Goal: Transaction & Acquisition: Purchase product/service

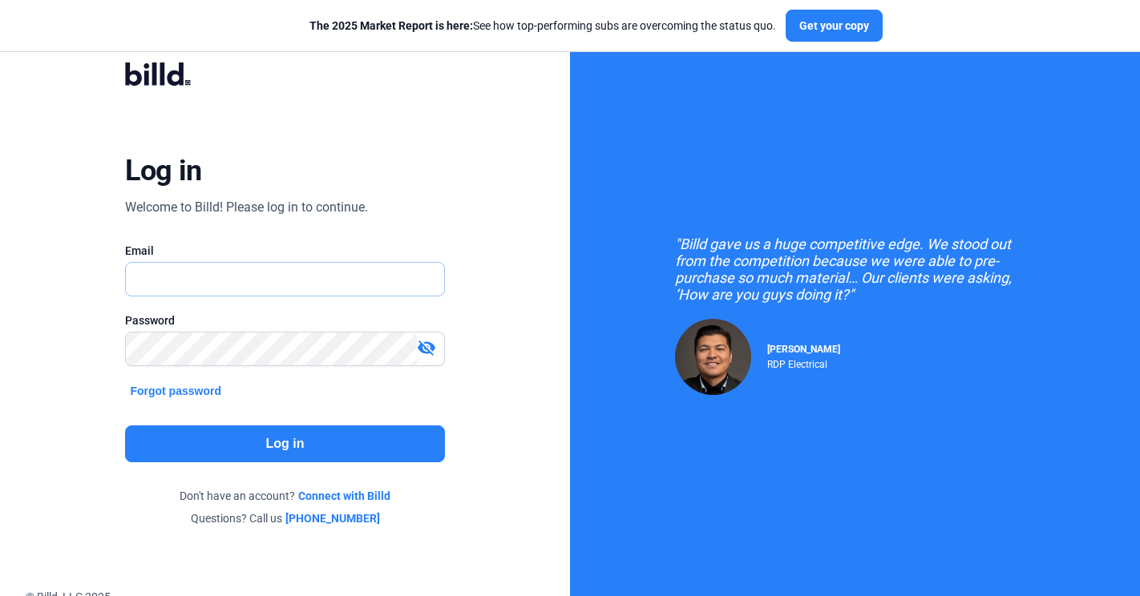
type input "[PERSON_NAME][EMAIL_ADDRESS][PERSON_NAME][DOMAIN_NAME]"
click at [207, 427] on button "Log in" at bounding box center [284, 444] width 319 height 37
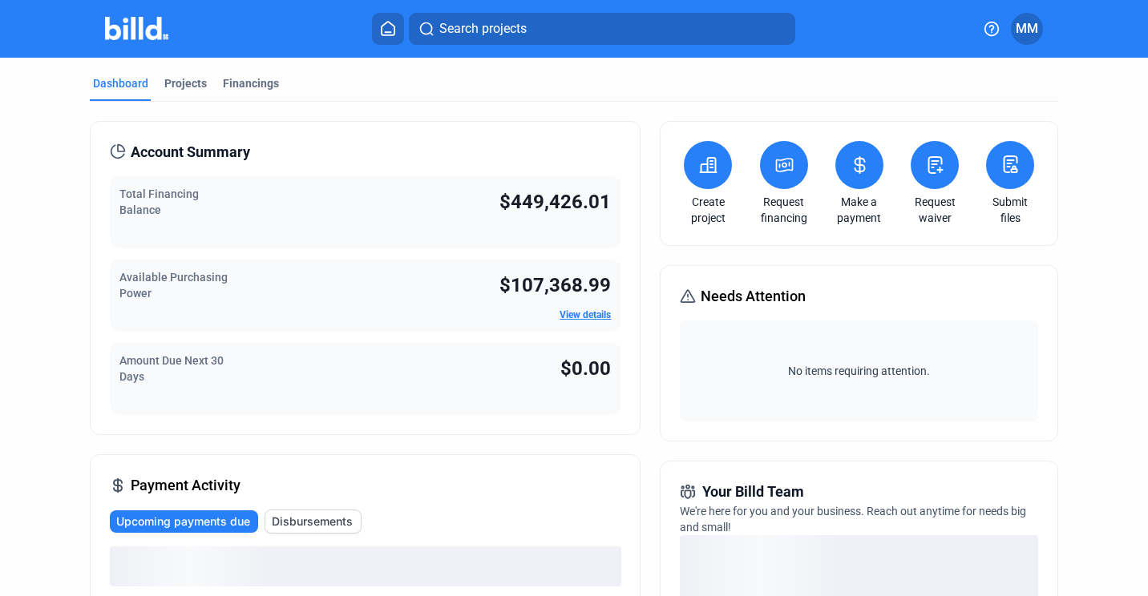
click at [776, 159] on icon at bounding box center [784, 165] width 16 height 13
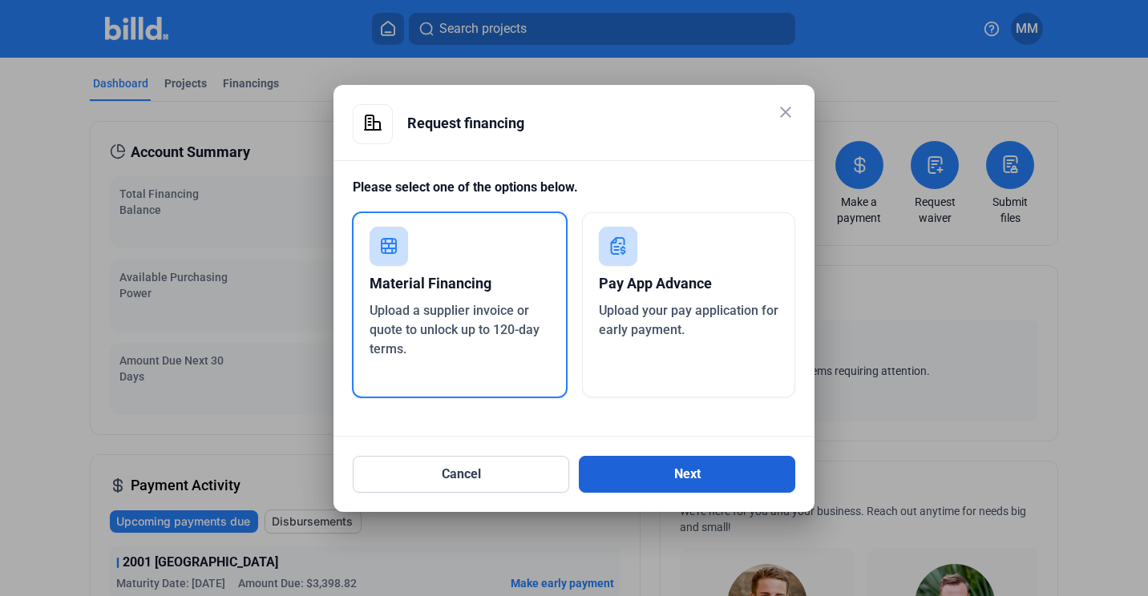
click at [636, 474] on button "Next" at bounding box center [687, 474] width 216 height 37
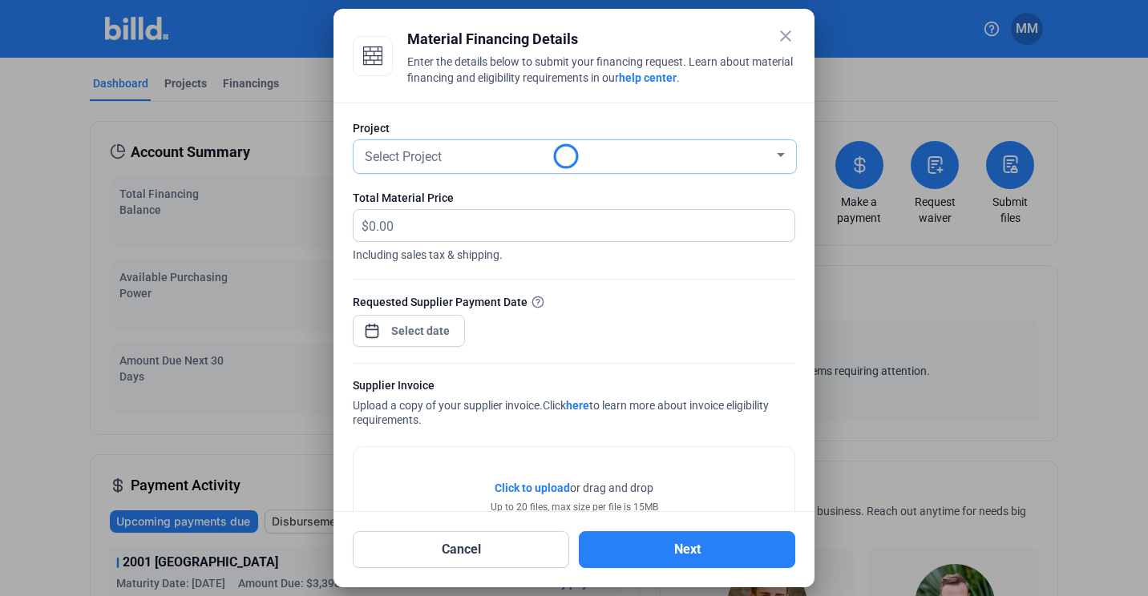
click at [626, 164] on div "Select Project" at bounding box center [567, 155] width 412 height 22
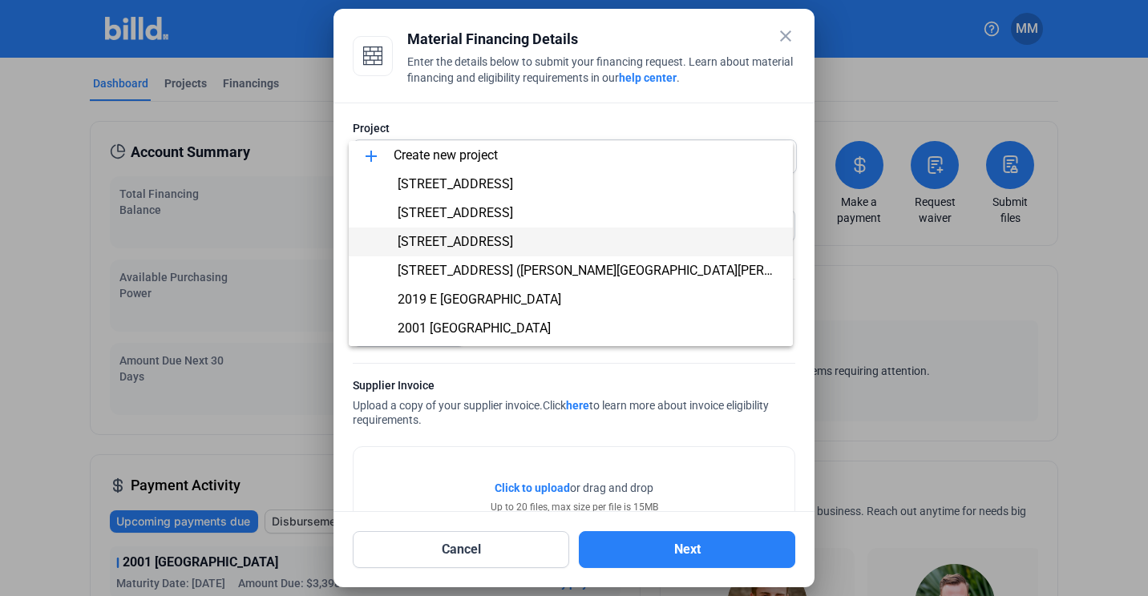
click at [513, 240] on span "[STREET_ADDRESS]" at bounding box center [455, 241] width 115 height 15
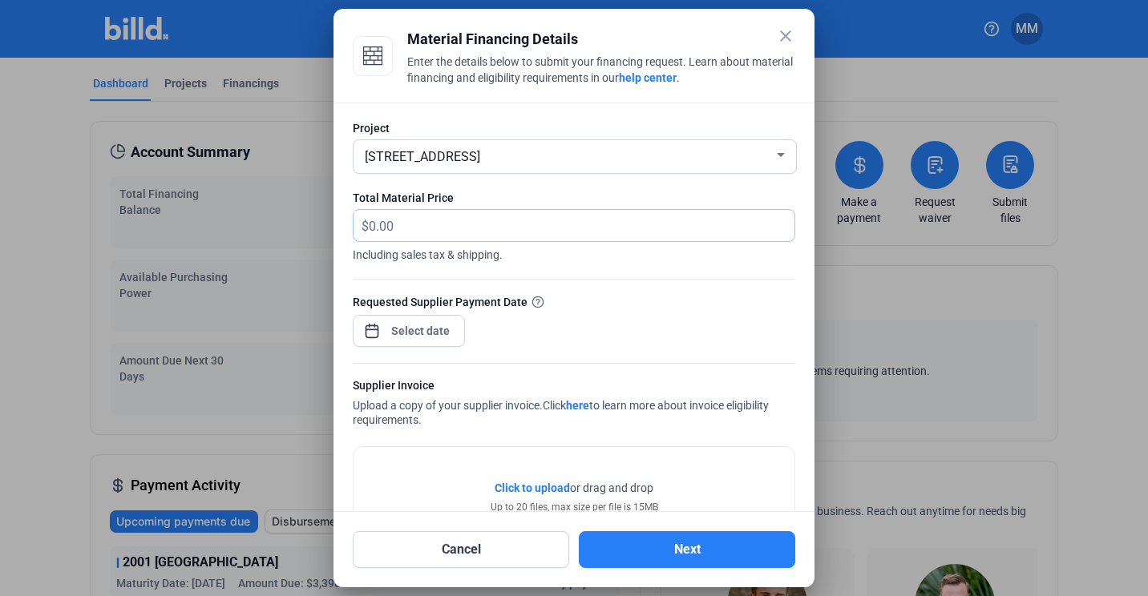
click at [519, 234] on input "text" at bounding box center [572, 225] width 407 height 31
type input "5,856.52"
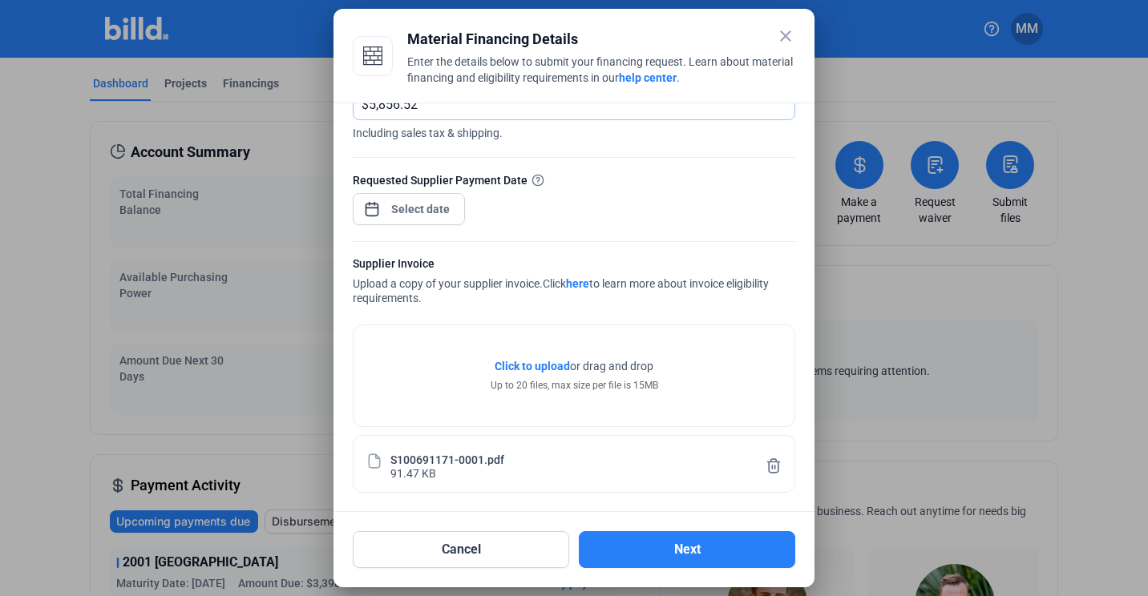
scroll to position [123, 0]
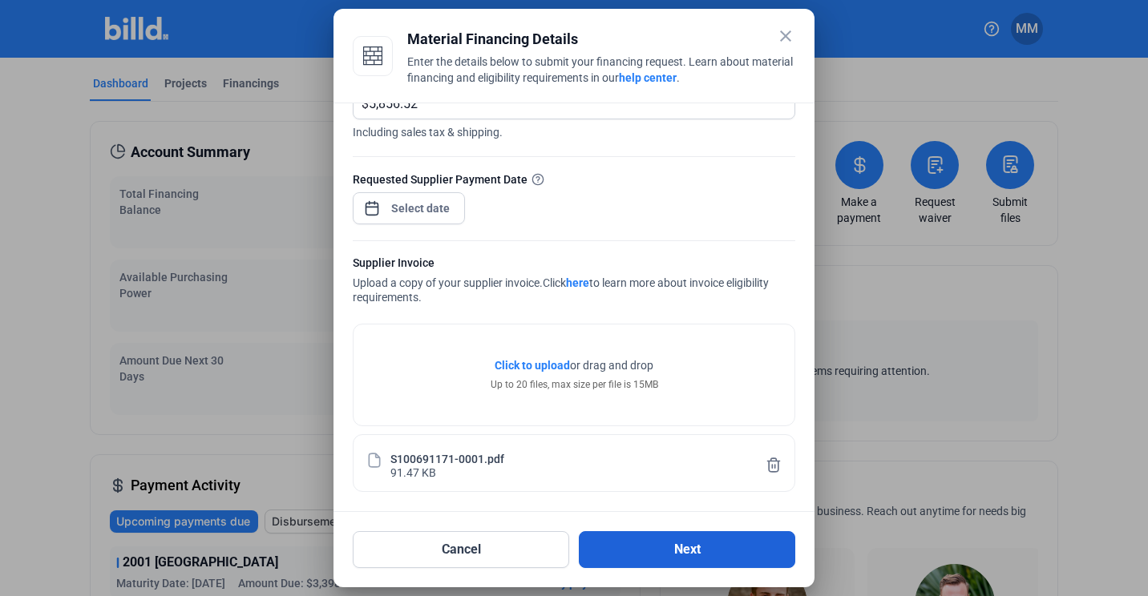
click at [641, 544] on button "Next" at bounding box center [687, 549] width 216 height 37
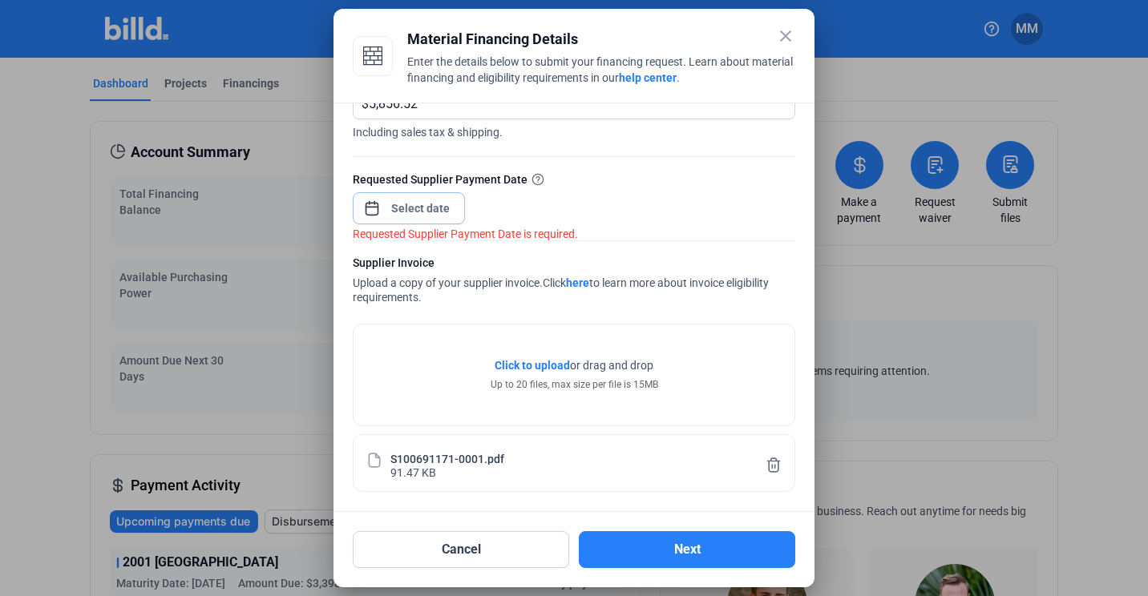
click at [432, 216] on div "close Material Financing Details Enter the details below to submit your financi…" at bounding box center [574, 298] width 1148 height 596
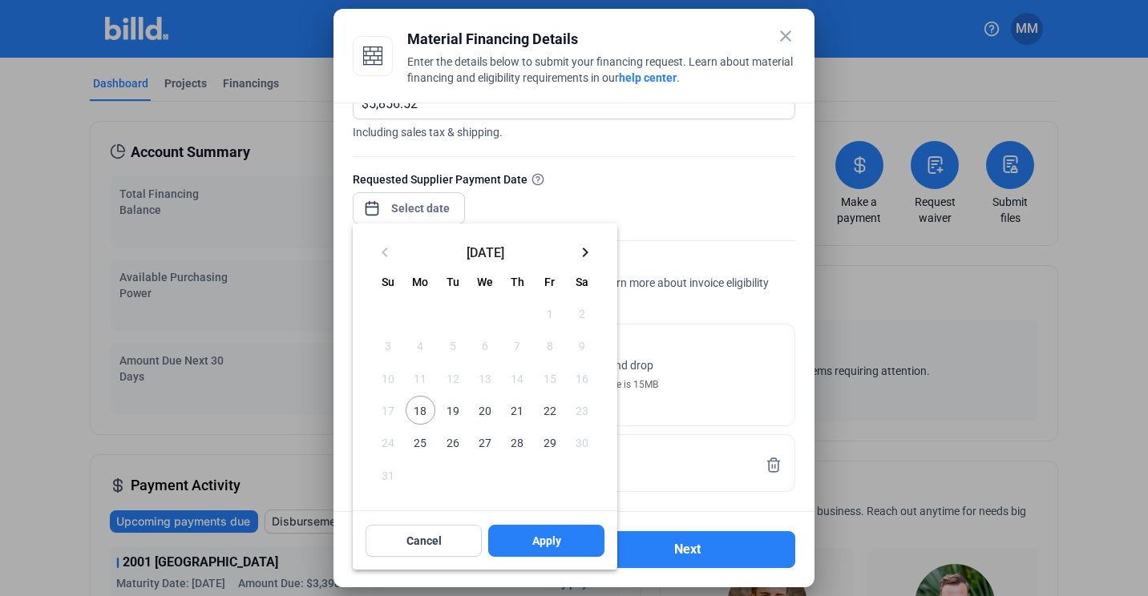
click at [415, 406] on span "18" at bounding box center [420, 410] width 29 height 29
click at [592, 548] on button "Apply" at bounding box center [546, 541] width 116 height 32
type input "[DATE]"
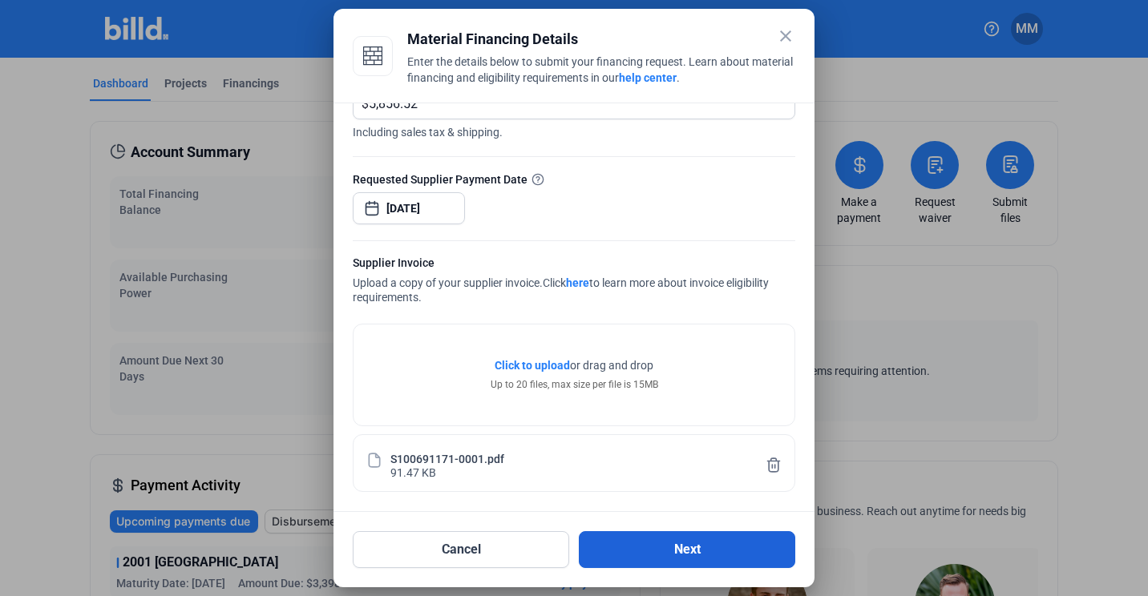
click at [630, 549] on button "Next" at bounding box center [687, 549] width 216 height 37
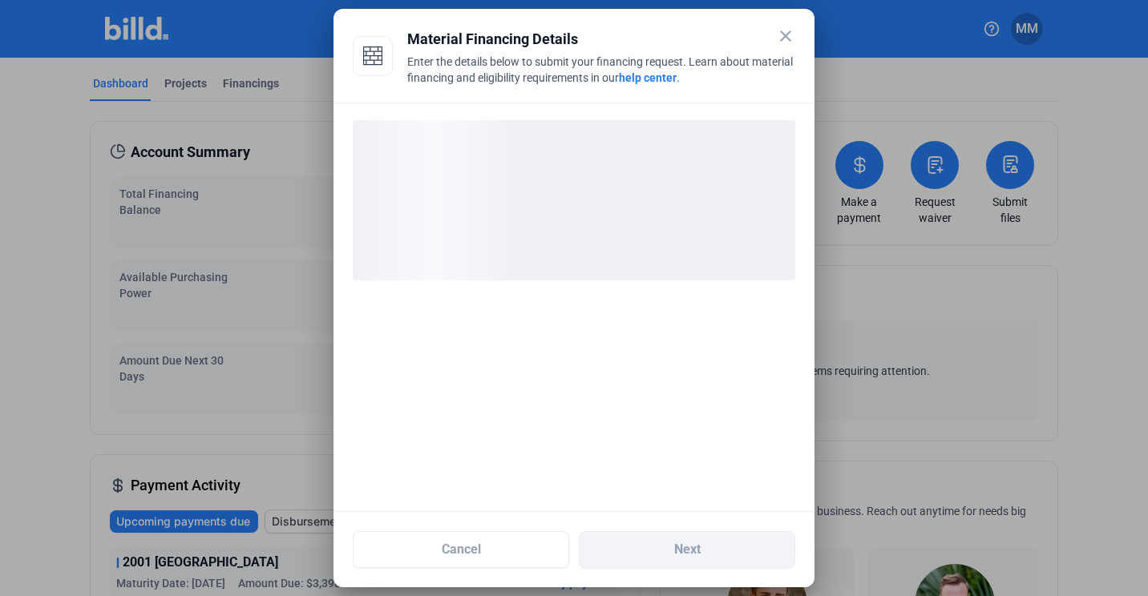
scroll to position [0, 0]
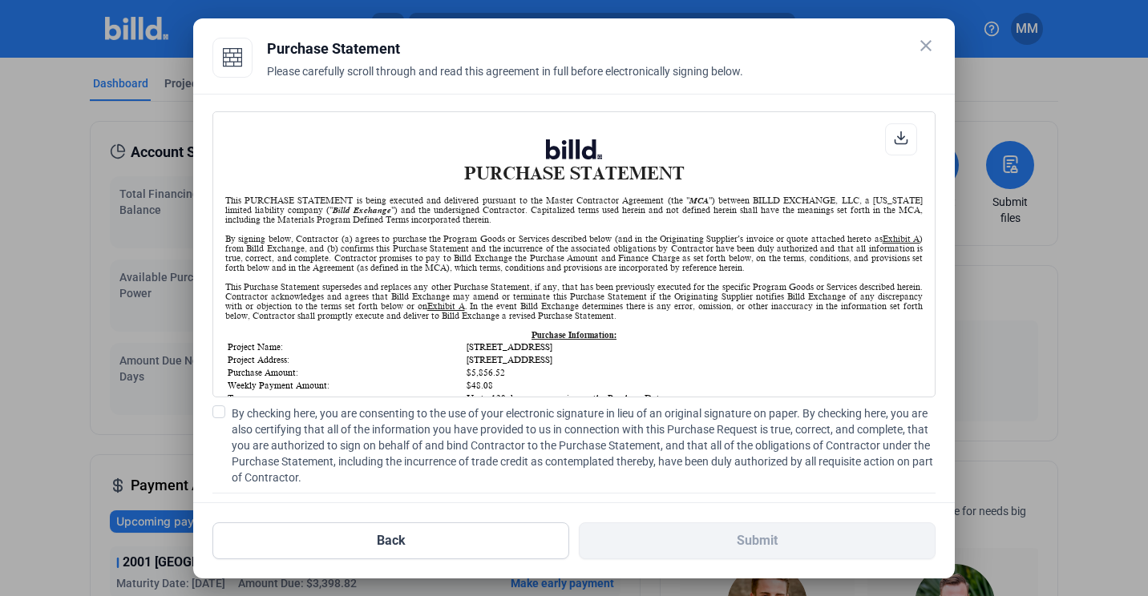
click at [303, 420] on span "By checking here, you are consenting to the use of your electronic signature in…" at bounding box center [584, 446] width 704 height 80
click at [0, 0] on input "By checking here, you are consenting to the use of your electronic signature in…" at bounding box center [0, 0] width 0 height 0
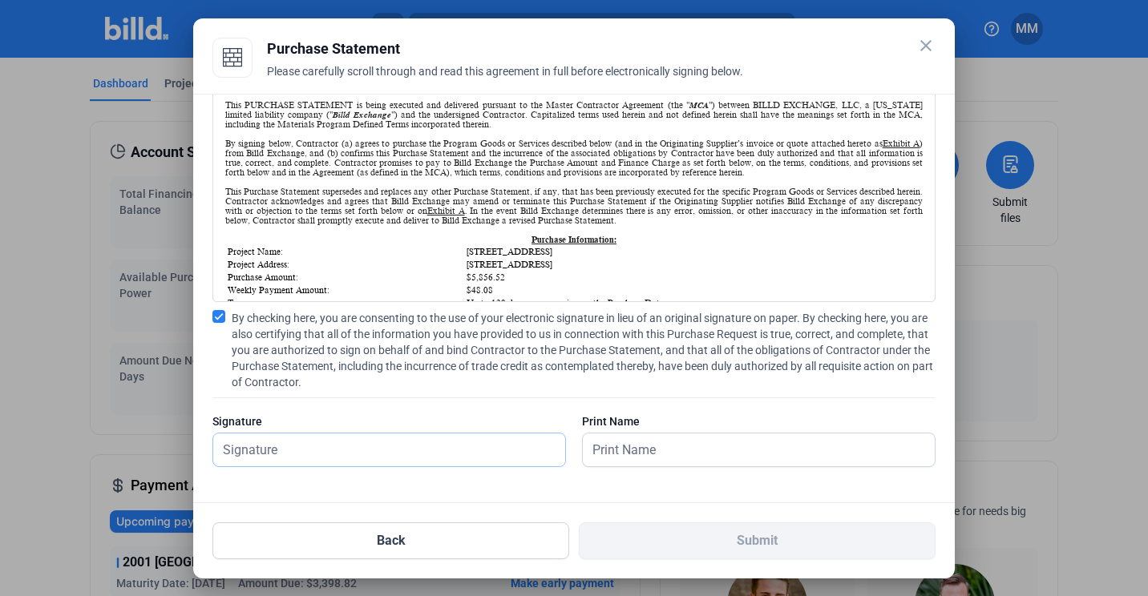
click at [327, 457] on input "text" at bounding box center [380, 450] width 334 height 33
type input "[PERSON_NAME][DATE]"
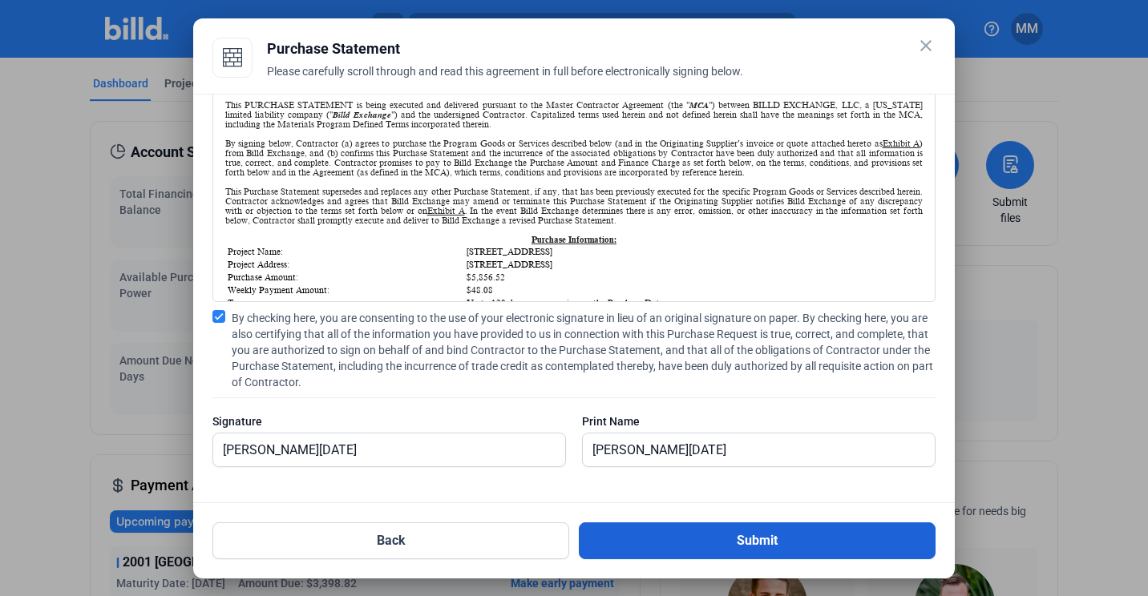
click at [789, 535] on button "Submit" at bounding box center [757, 541] width 357 height 37
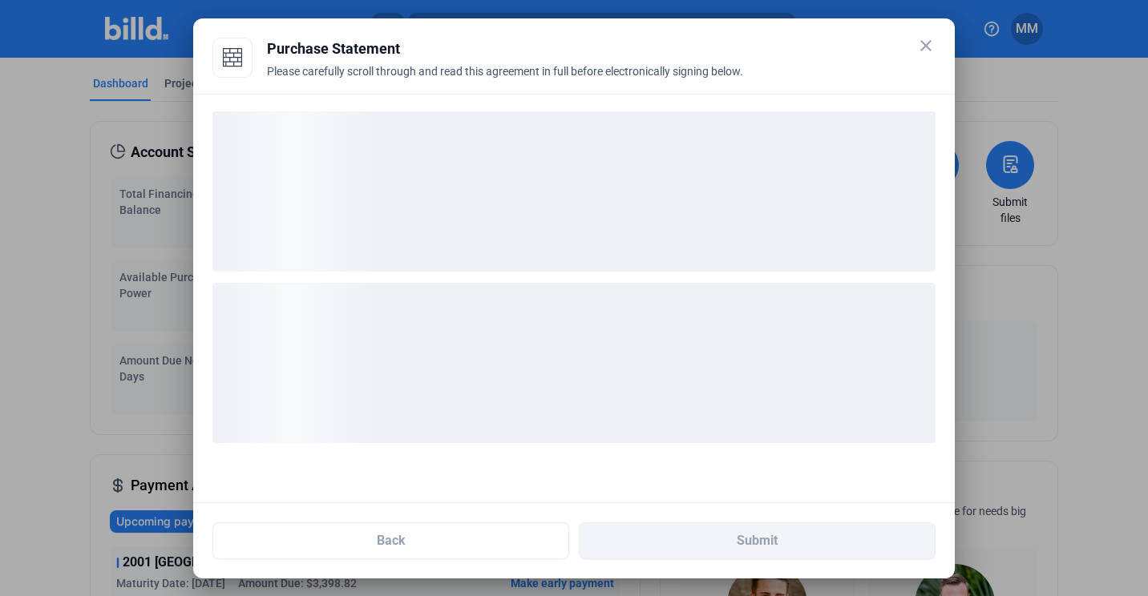
scroll to position [0, 0]
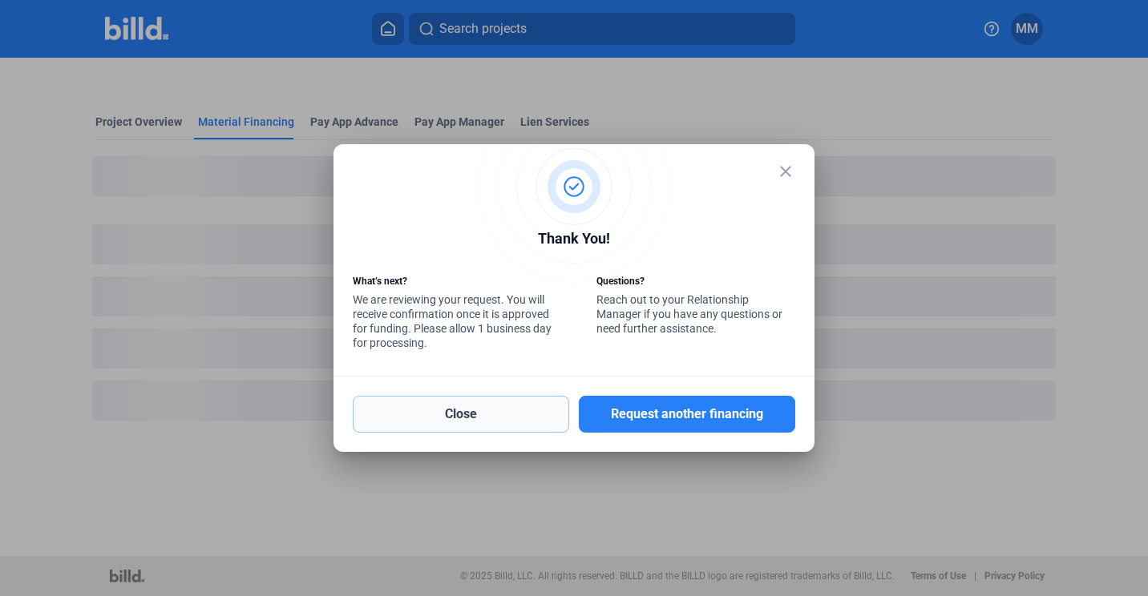
click at [491, 409] on button "Close" at bounding box center [461, 414] width 216 height 37
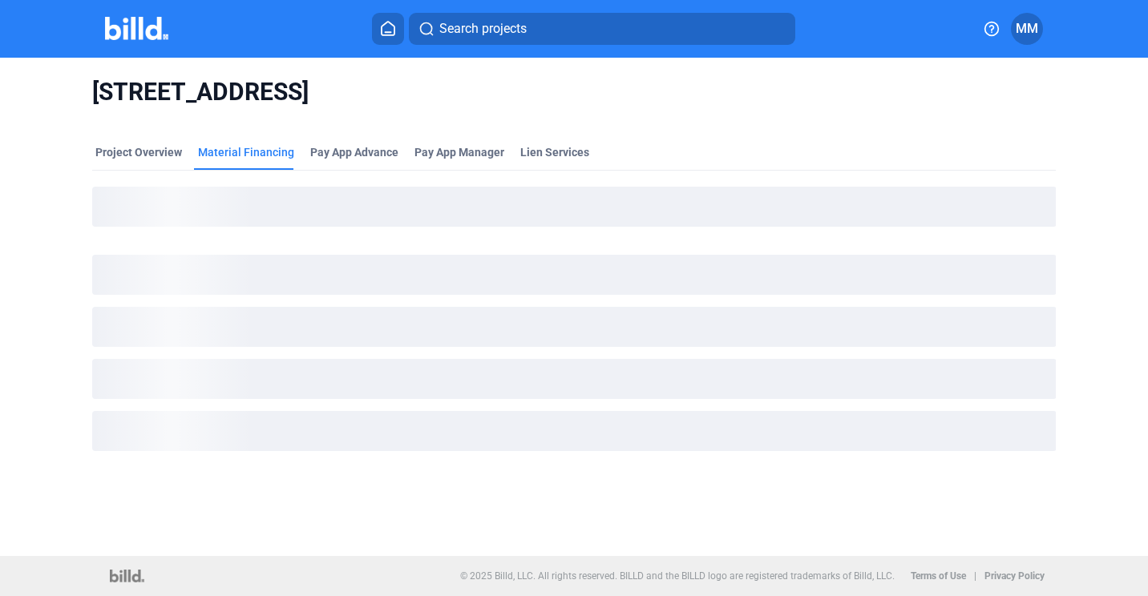
click at [382, 30] on icon at bounding box center [388, 29] width 13 height 14
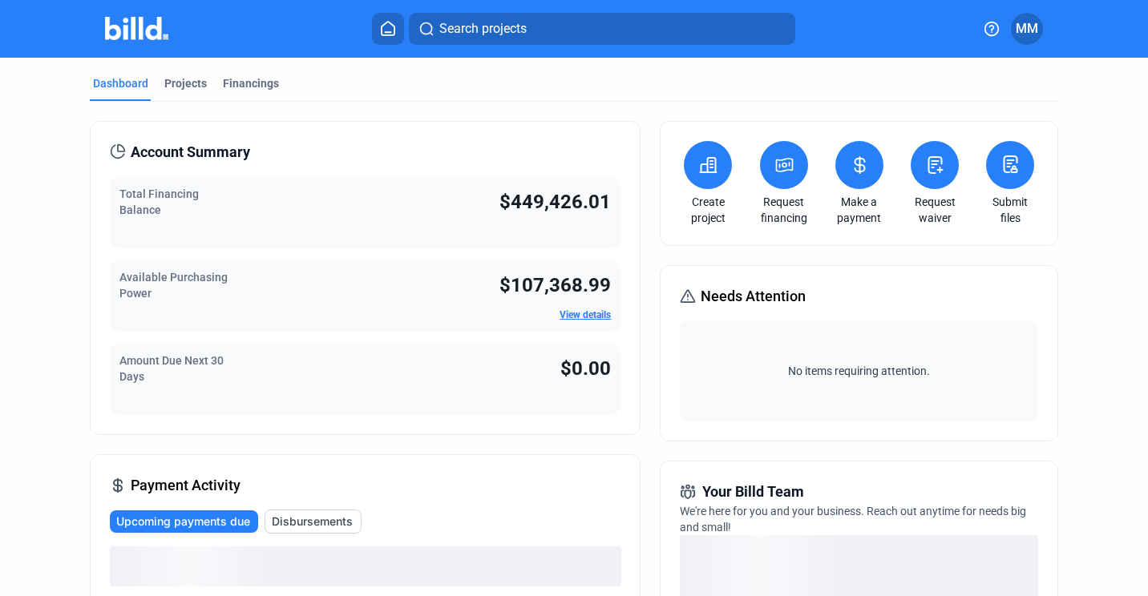
click at [766, 168] on button at bounding box center [784, 165] width 48 height 48
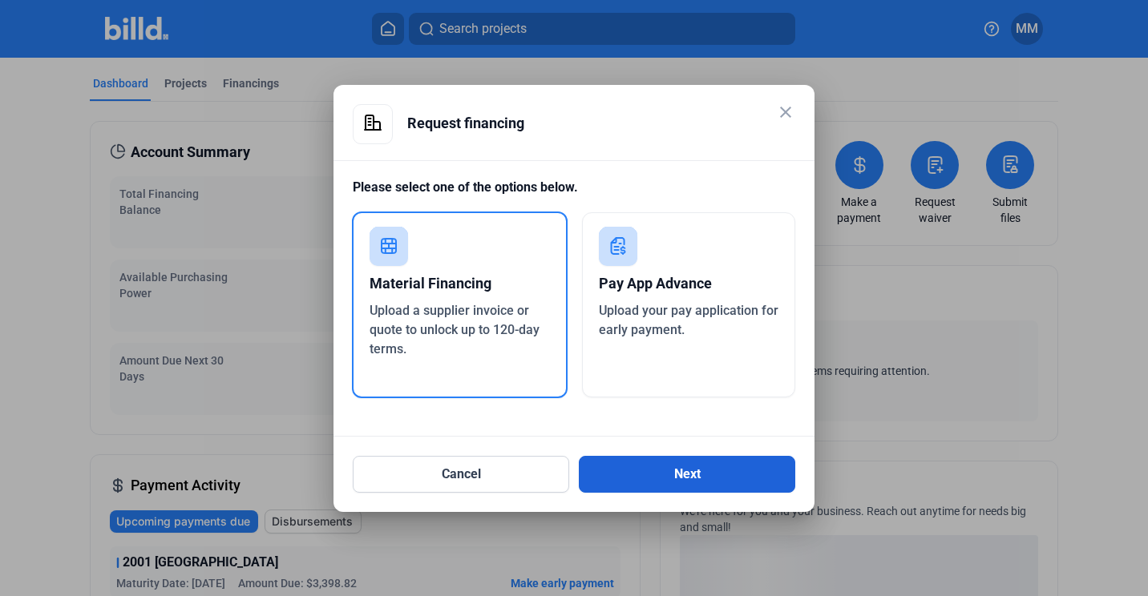
click at [653, 468] on button "Next" at bounding box center [687, 474] width 216 height 37
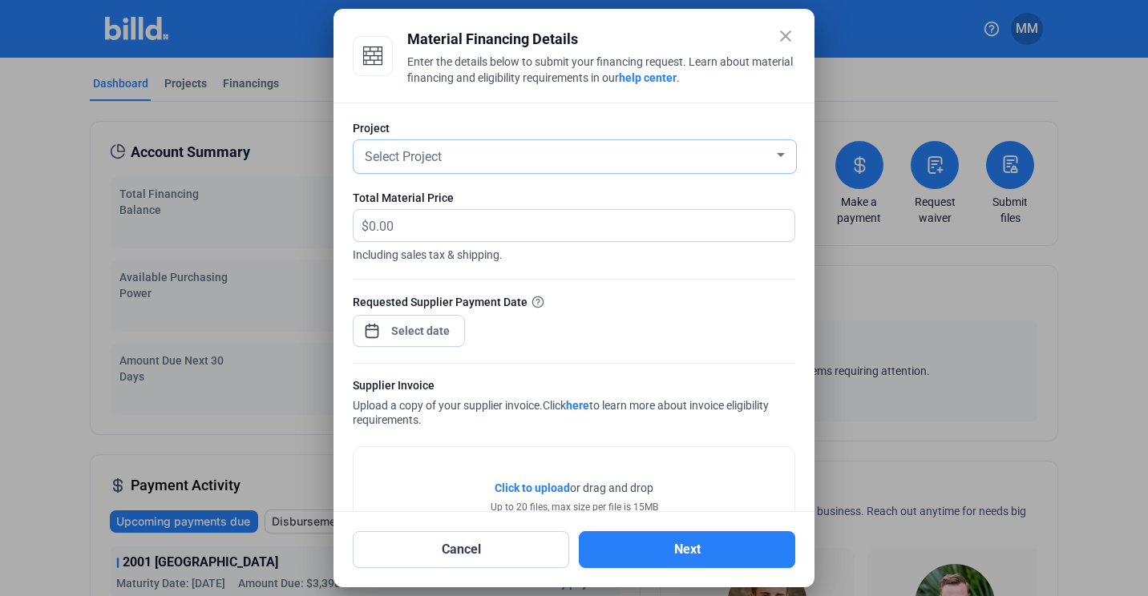
click at [448, 157] on div "Select Project" at bounding box center [567, 155] width 412 height 22
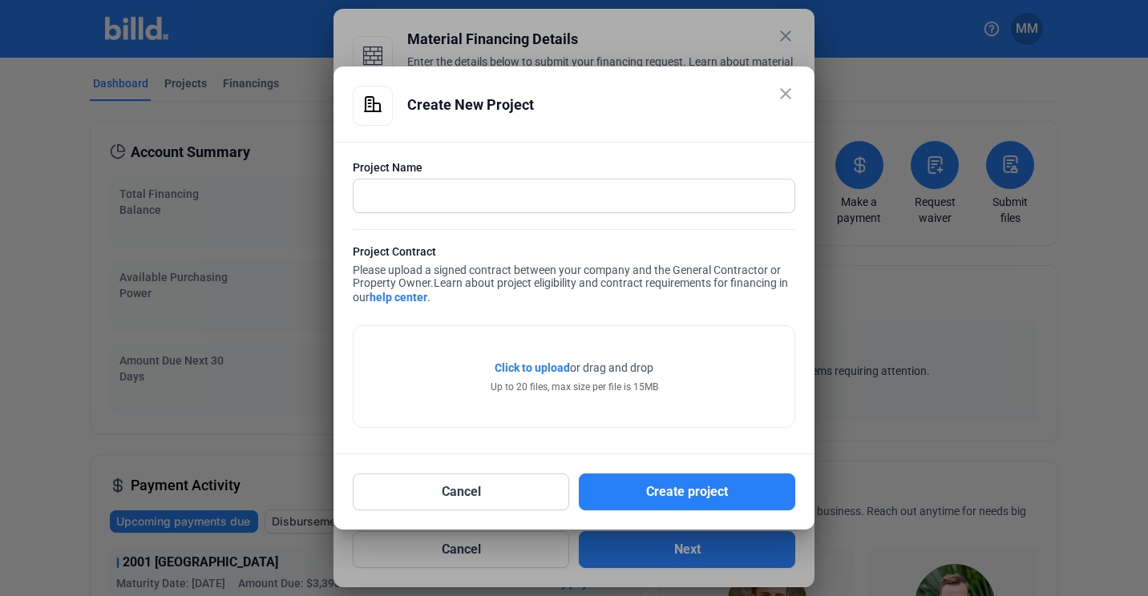
click at [788, 89] on mat-icon "close" at bounding box center [785, 93] width 19 height 19
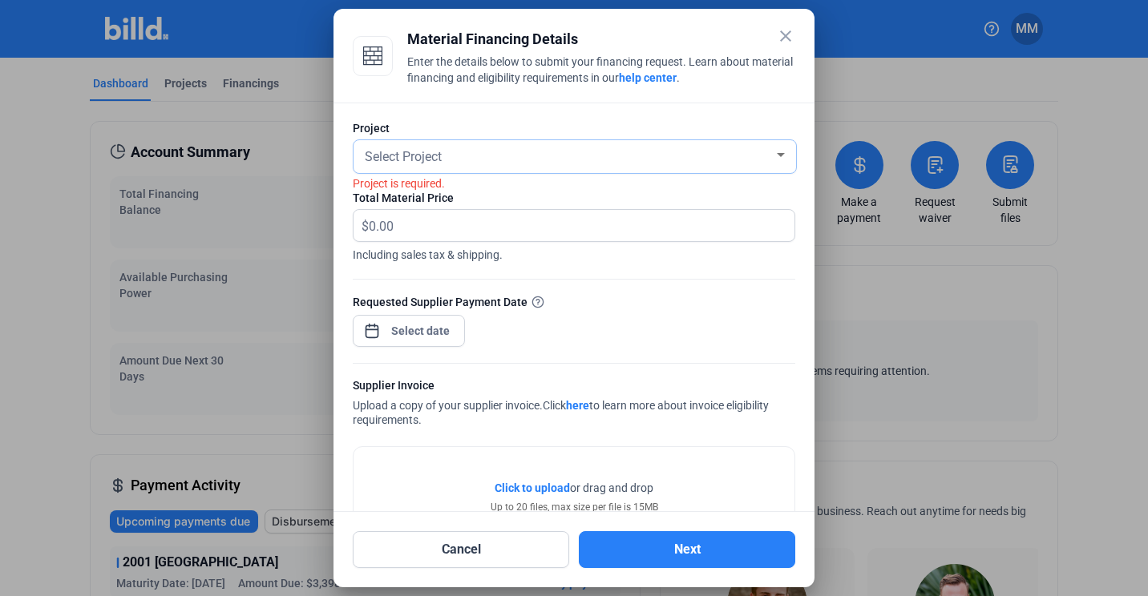
click at [740, 155] on div "Select Project" at bounding box center [567, 155] width 412 height 22
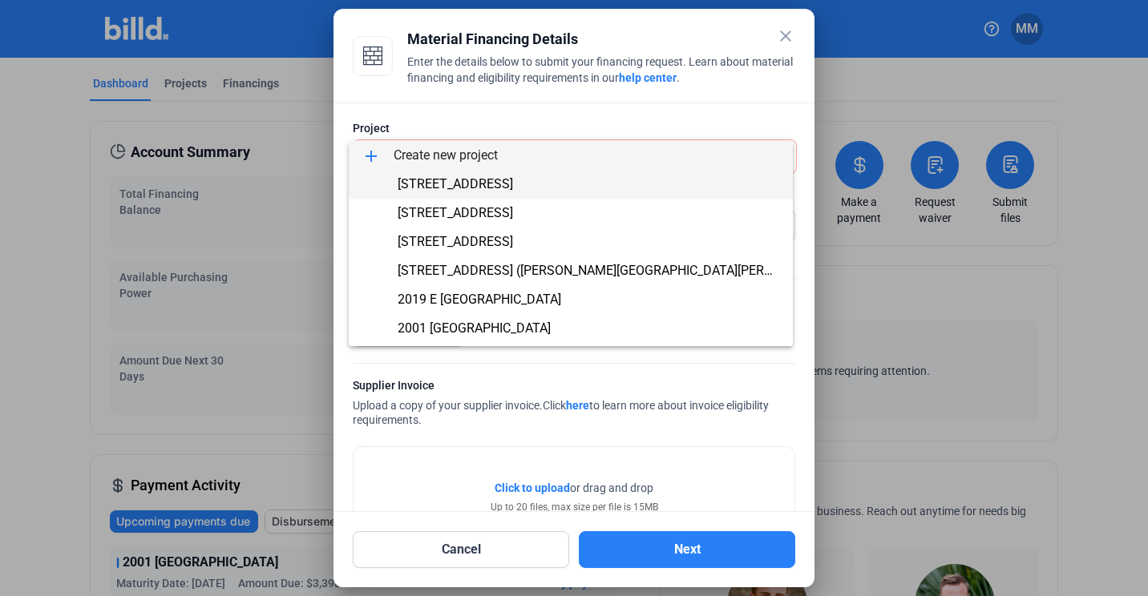
click at [644, 182] on span "[STREET_ADDRESS]" at bounding box center [570, 184] width 418 height 29
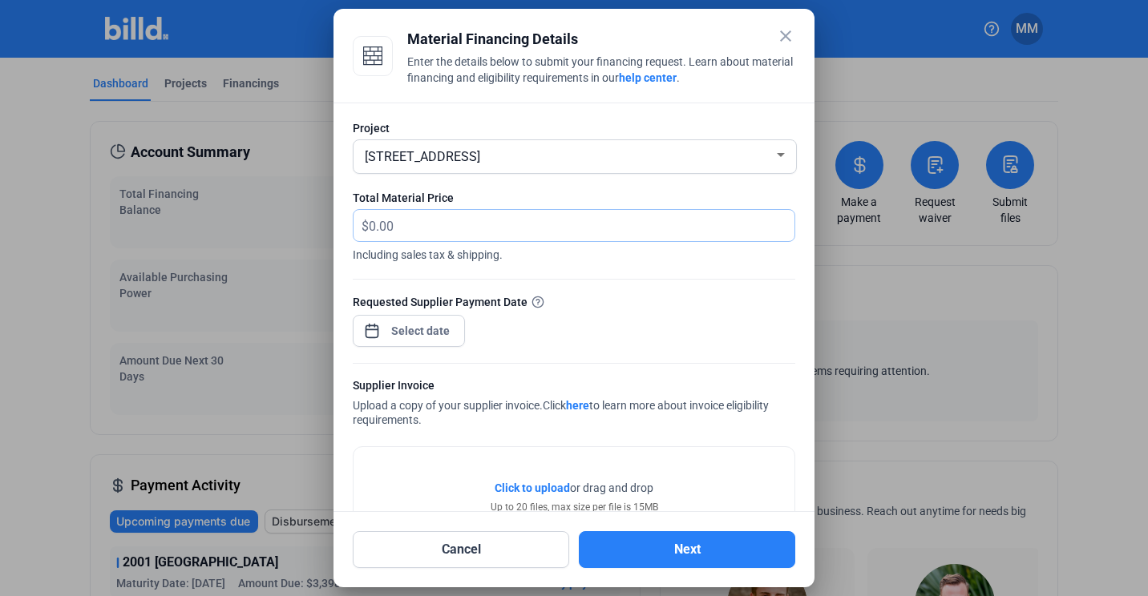
click at [464, 236] on input "text" at bounding box center [572, 225] width 407 height 31
type input "2,305.44"
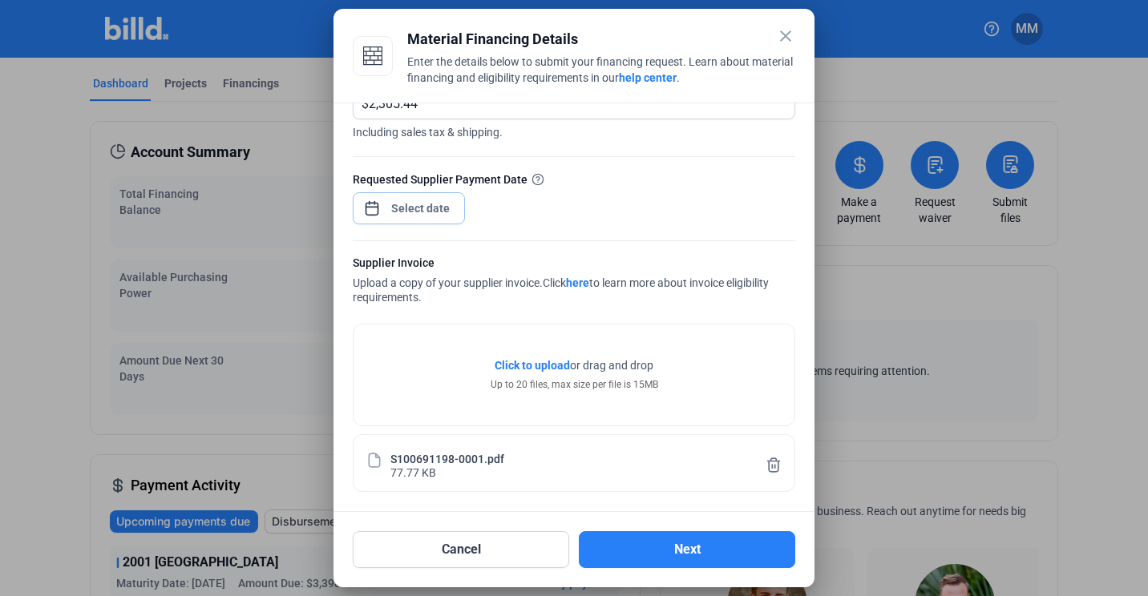
click at [429, 209] on div "close Material Financing Details Enter the details below to submit your financi…" at bounding box center [574, 298] width 1148 height 596
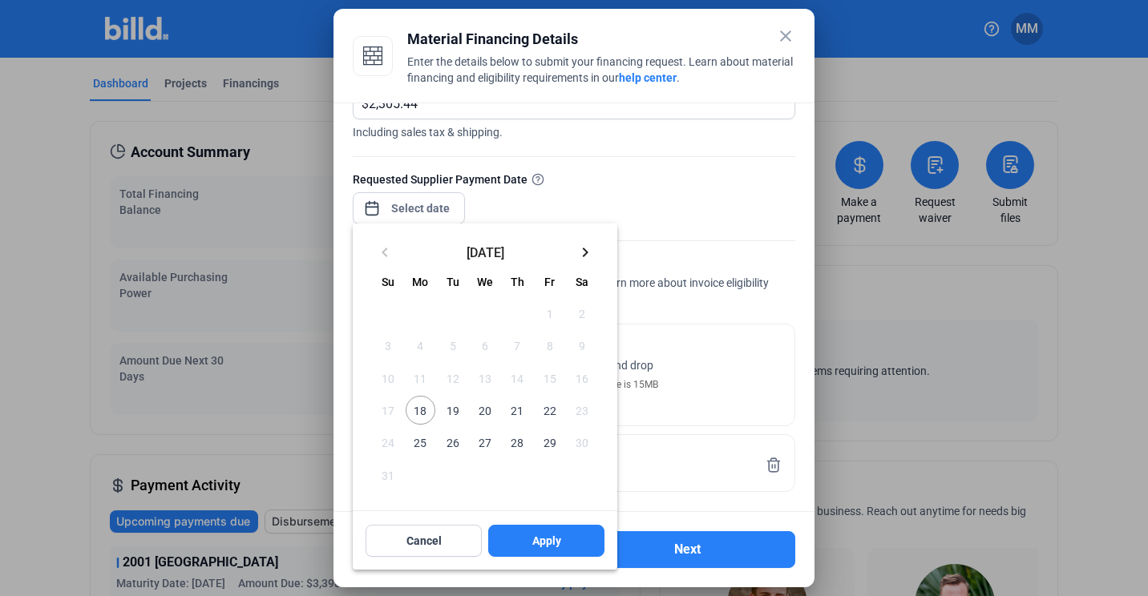
click at [423, 414] on span "18" at bounding box center [420, 410] width 29 height 29
click at [531, 550] on button "Apply" at bounding box center [546, 541] width 116 height 32
type input "[DATE]"
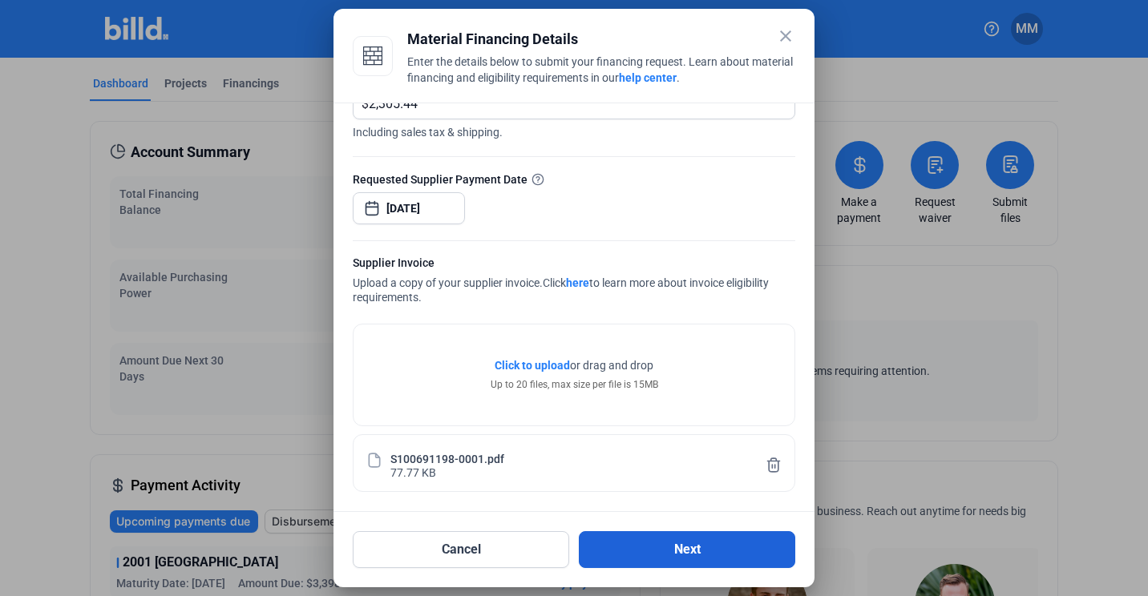
click at [679, 537] on button "Next" at bounding box center [687, 549] width 216 height 37
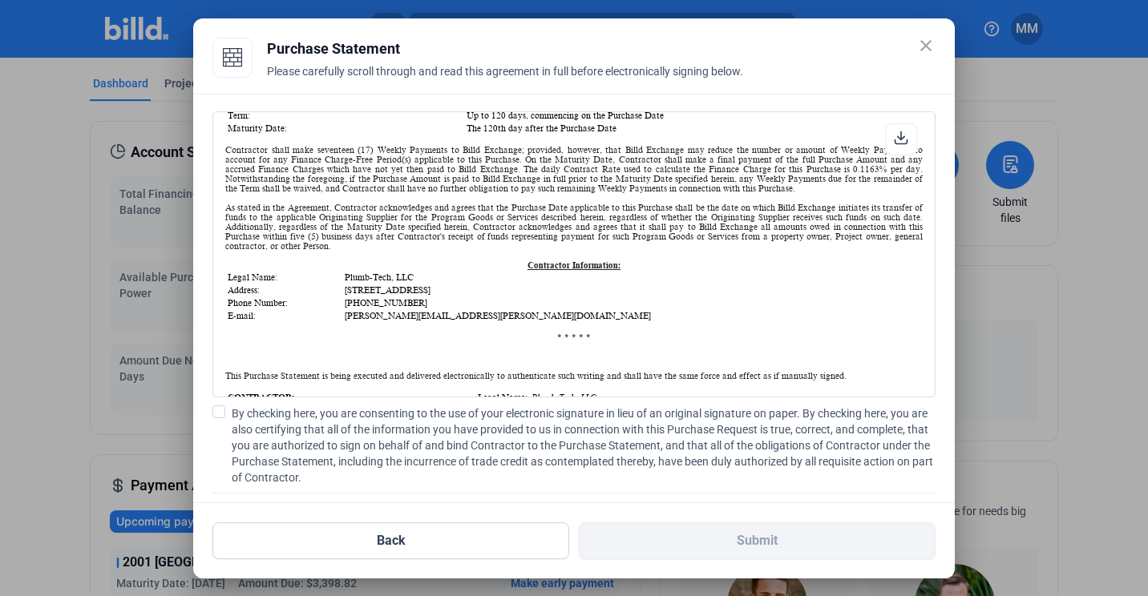
scroll to position [321, 0]
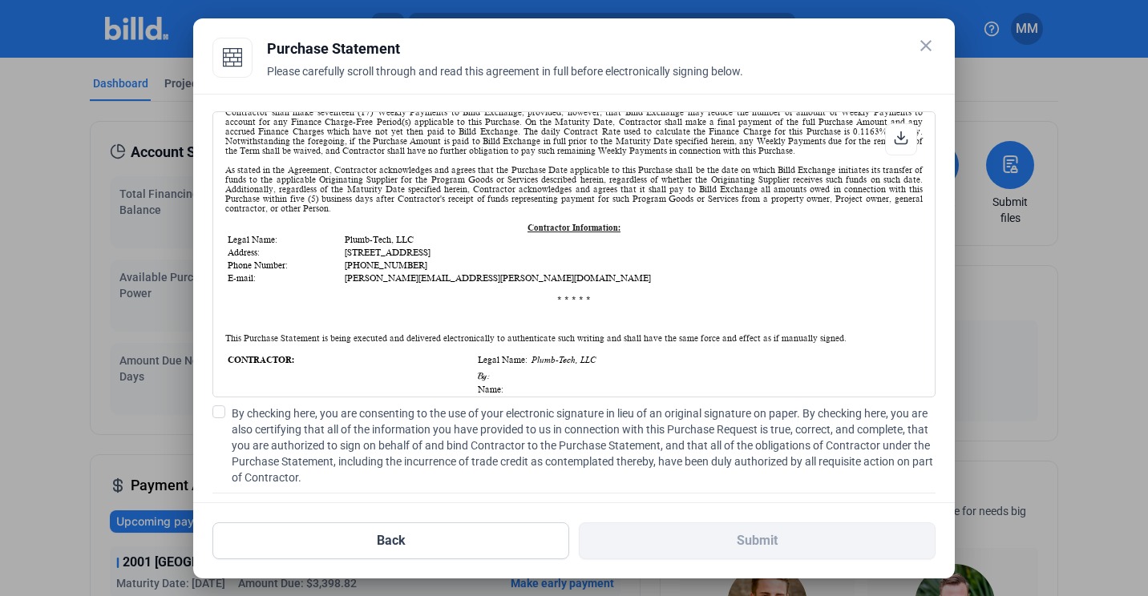
click at [341, 423] on span "By checking here, you are consenting to the use of your electronic signature in…" at bounding box center [584, 446] width 704 height 80
click at [0, 0] on input "By checking here, you are consenting to the use of your electronic signature in…" at bounding box center [0, 0] width 0 height 0
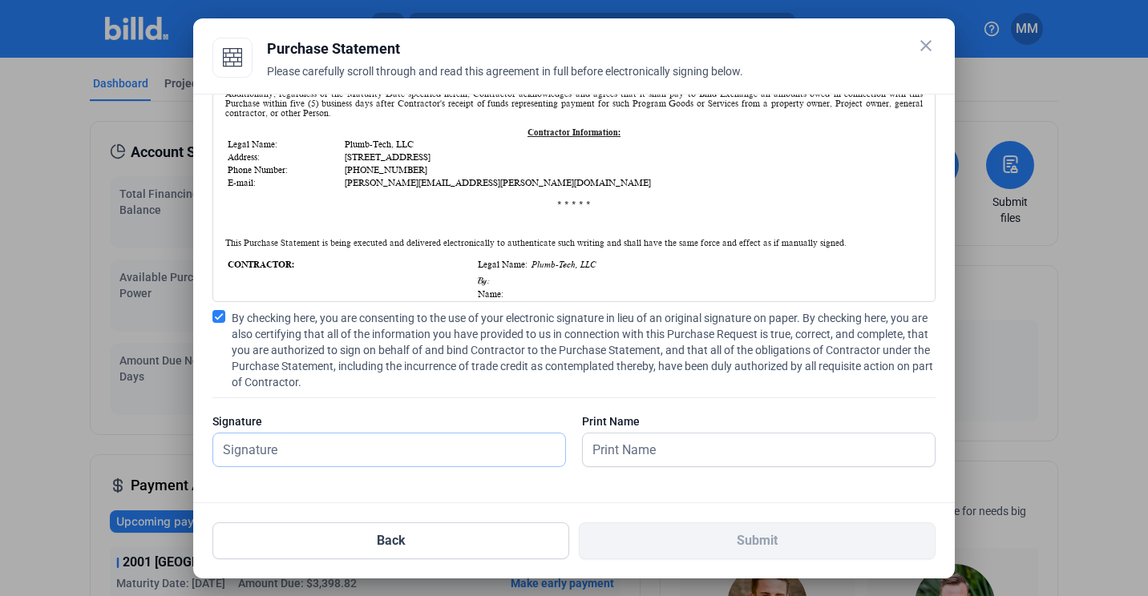
click at [301, 441] on input "text" at bounding box center [380, 450] width 334 height 33
type input "[PERSON_NAME][DATE]"
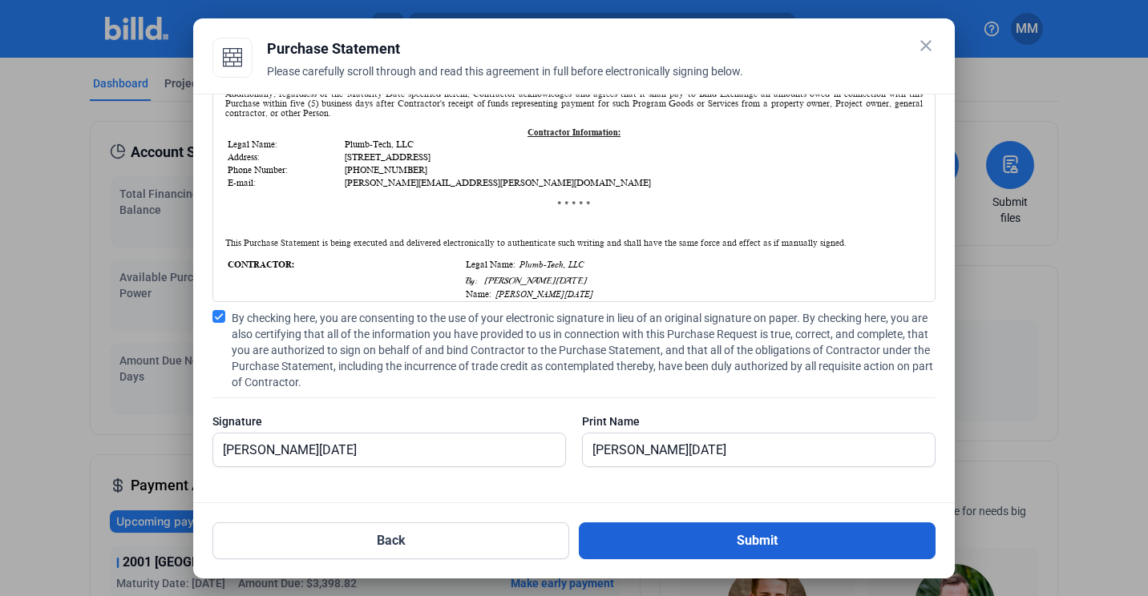
click at [692, 531] on button "Submit" at bounding box center [757, 541] width 357 height 37
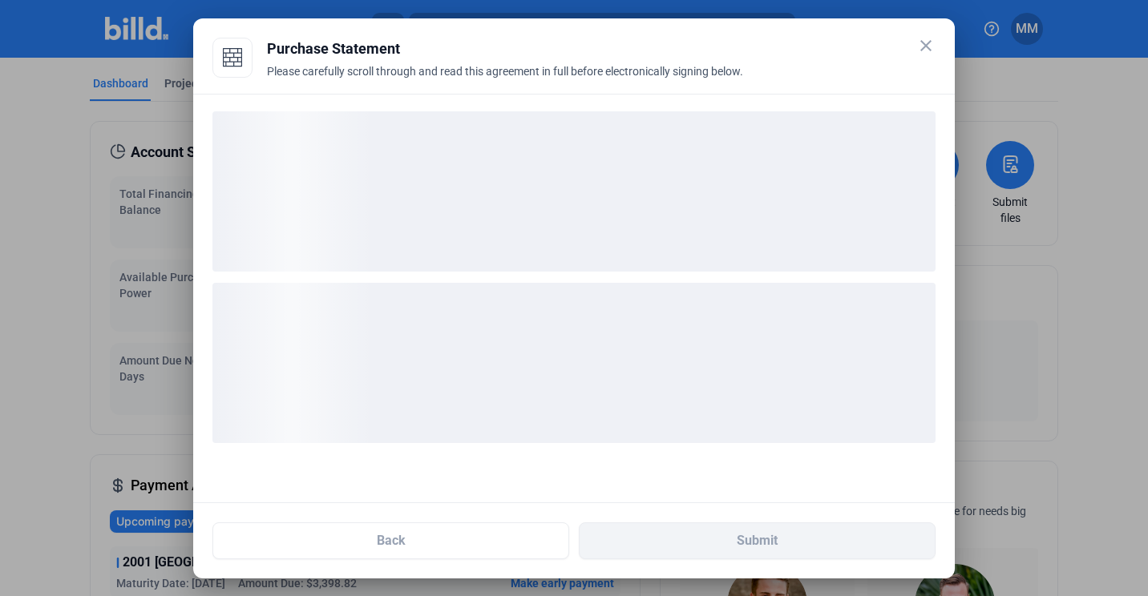
scroll to position [0, 0]
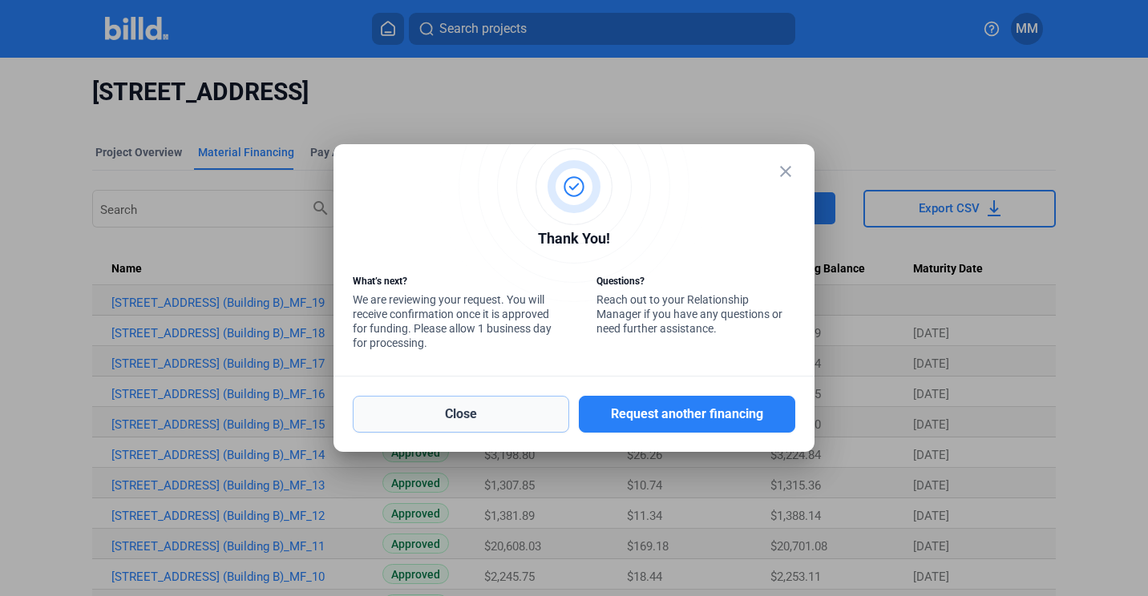
click at [523, 418] on button "Close" at bounding box center [461, 414] width 216 height 37
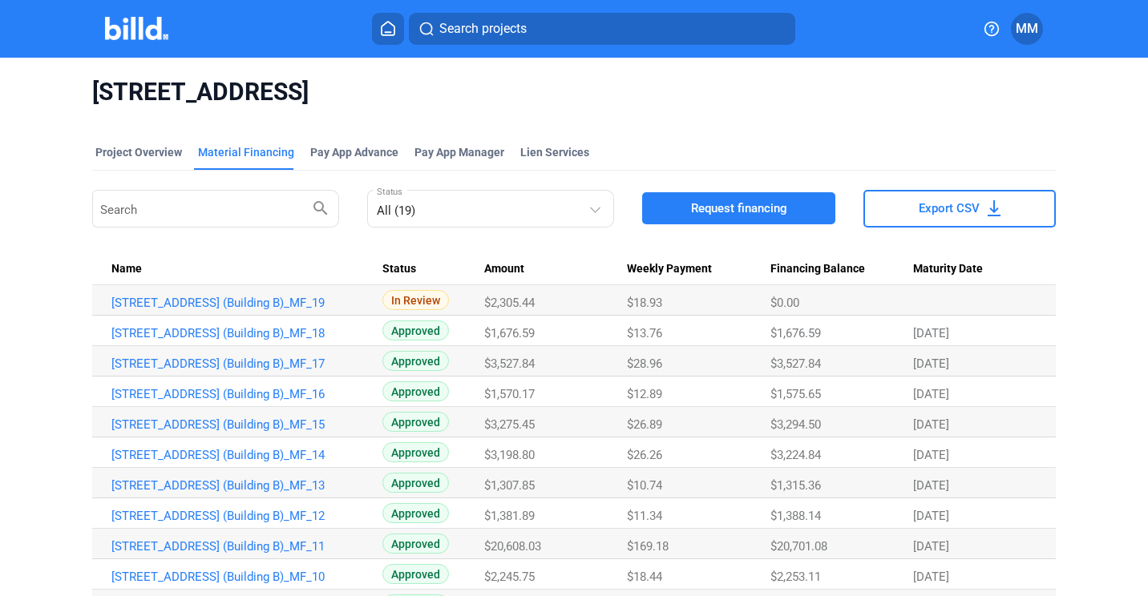
click at [394, 43] on button at bounding box center [388, 29] width 32 height 32
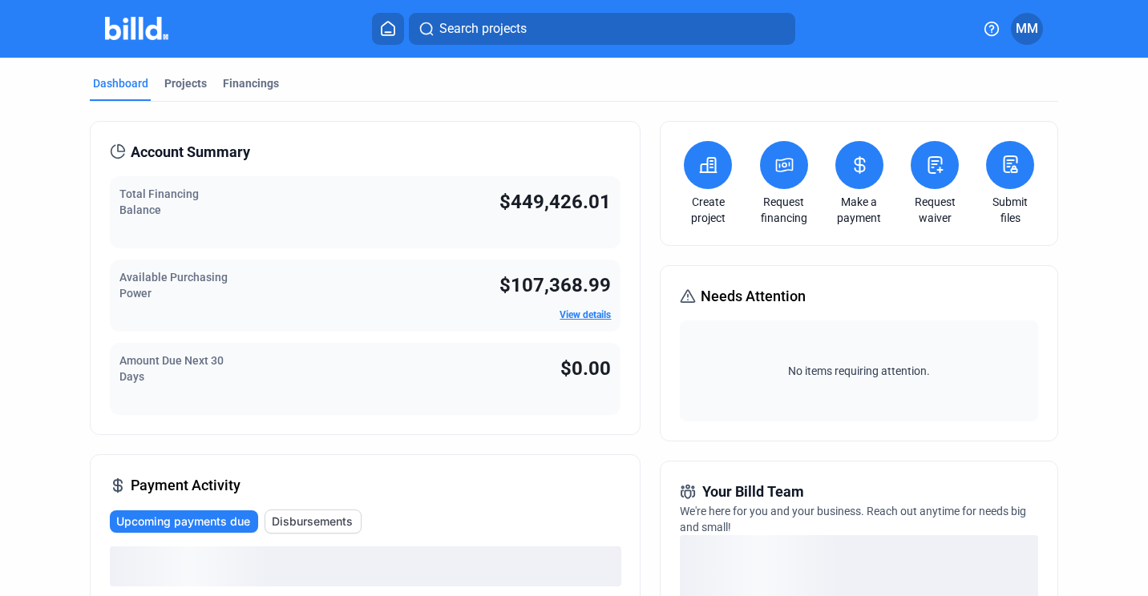
click at [779, 165] on icon at bounding box center [784, 164] width 20 height 19
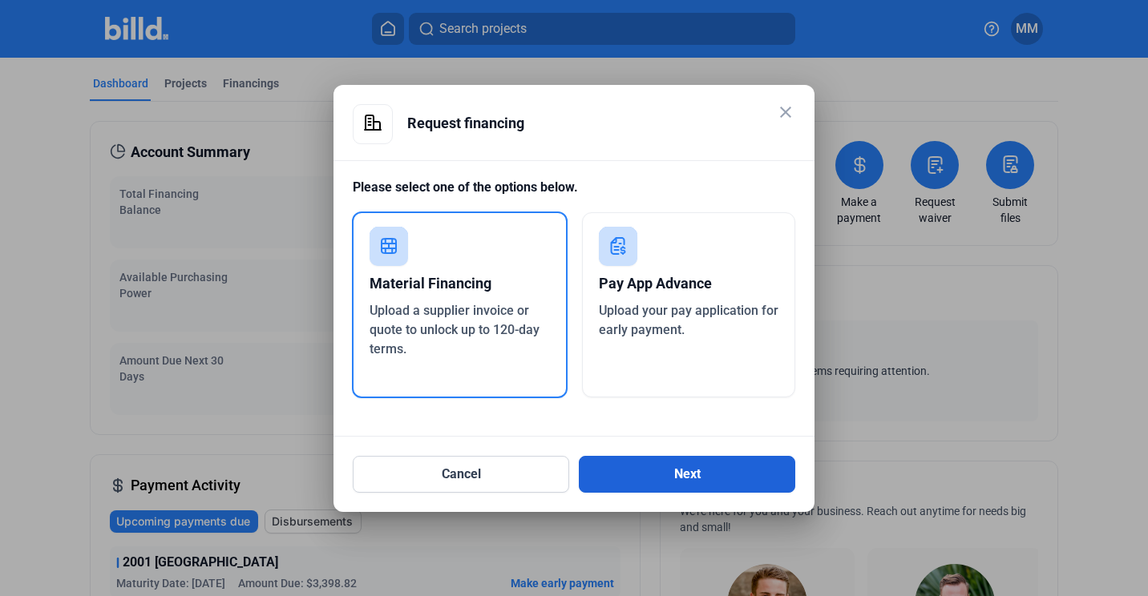
click at [625, 462] on button "Next" at bounding box center [687, 474] width 216 height 37
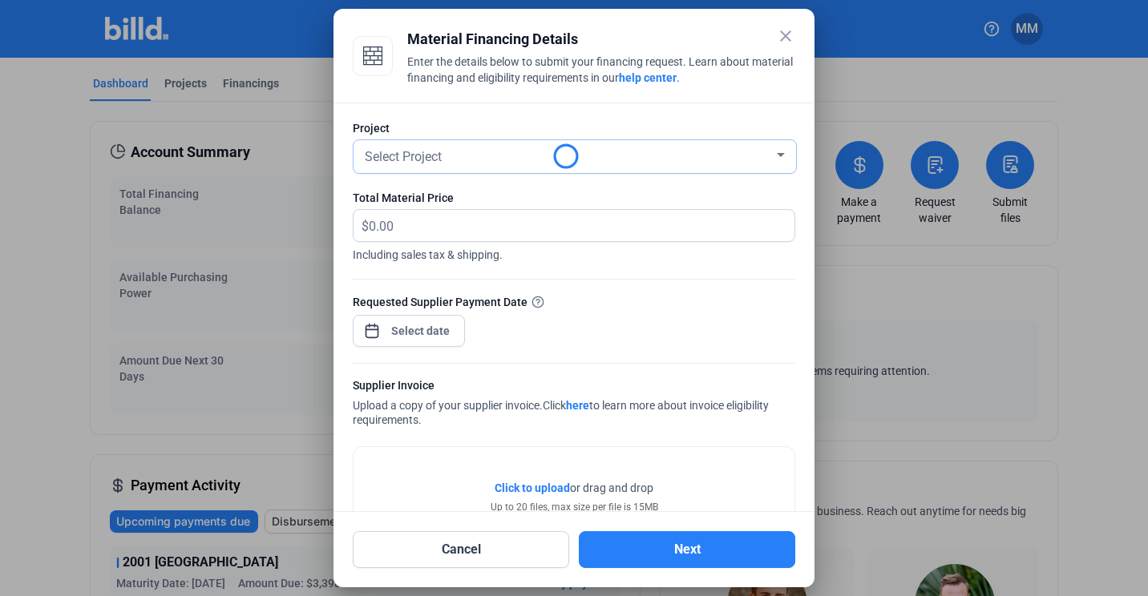
click at [560, 157] on div "Select Project" at bounding box center [567, 155] width 412 height 22
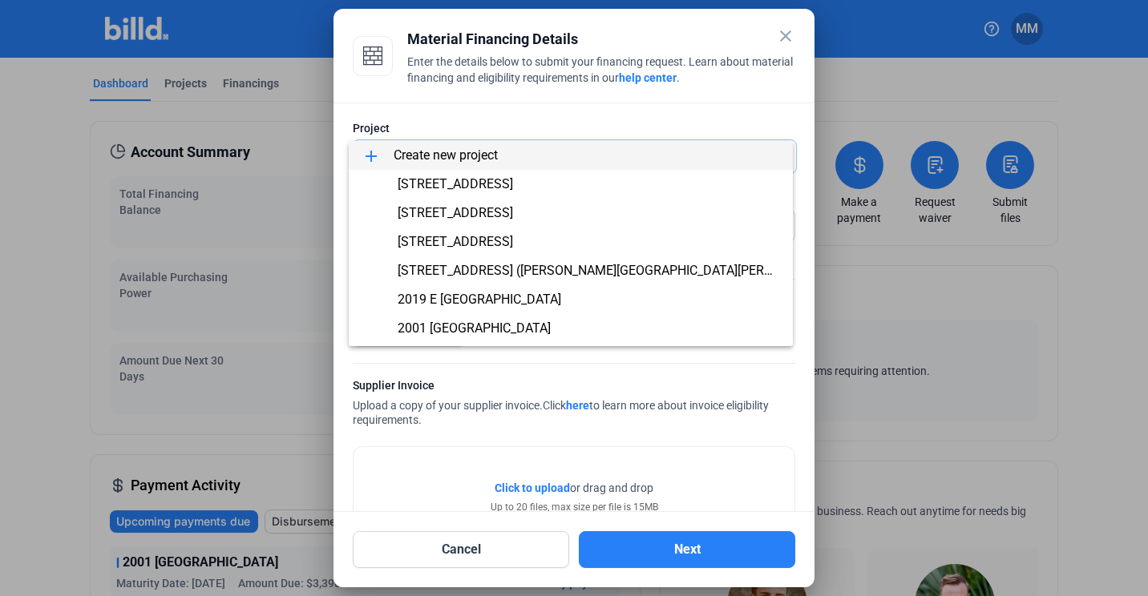
click at [562, 159] on span "add Create new project" at bounding box center [570, 155] width 418 height 29
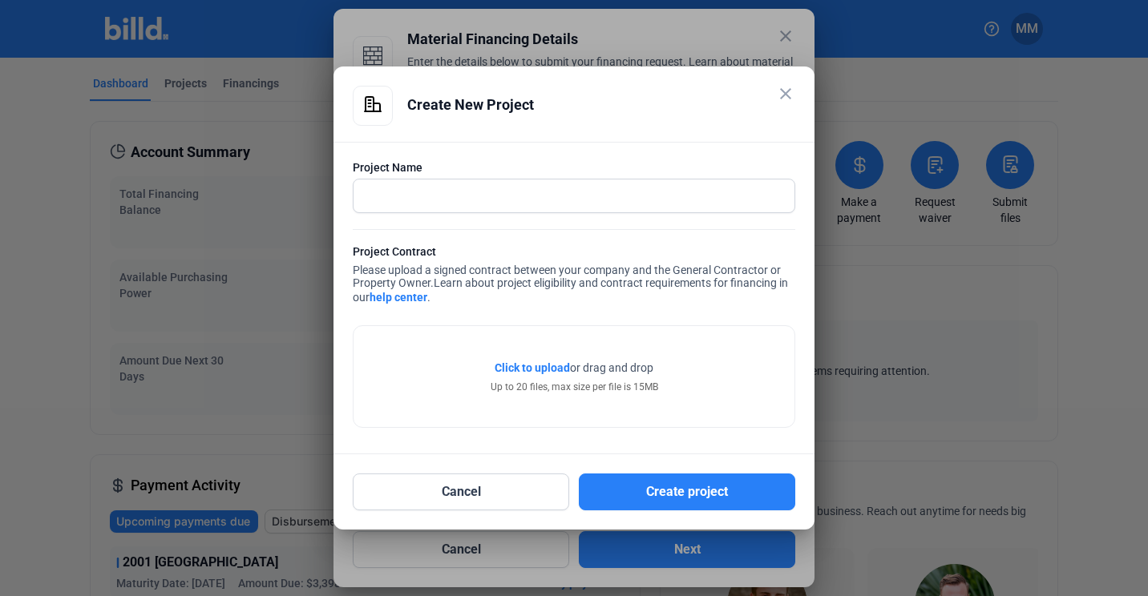
click at [789, 98] on mat-icon "close" at bounding box center [785, 93] width 19 height 19
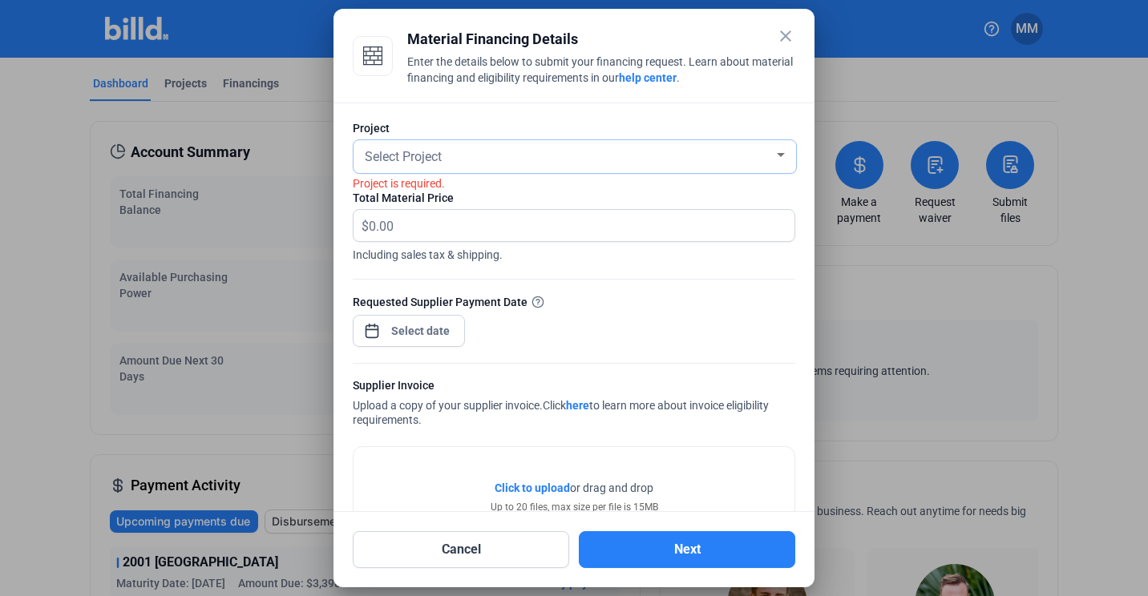
click at [684, 164] on div "Select Project" at bounding box center [567, 155] width 412 height 22
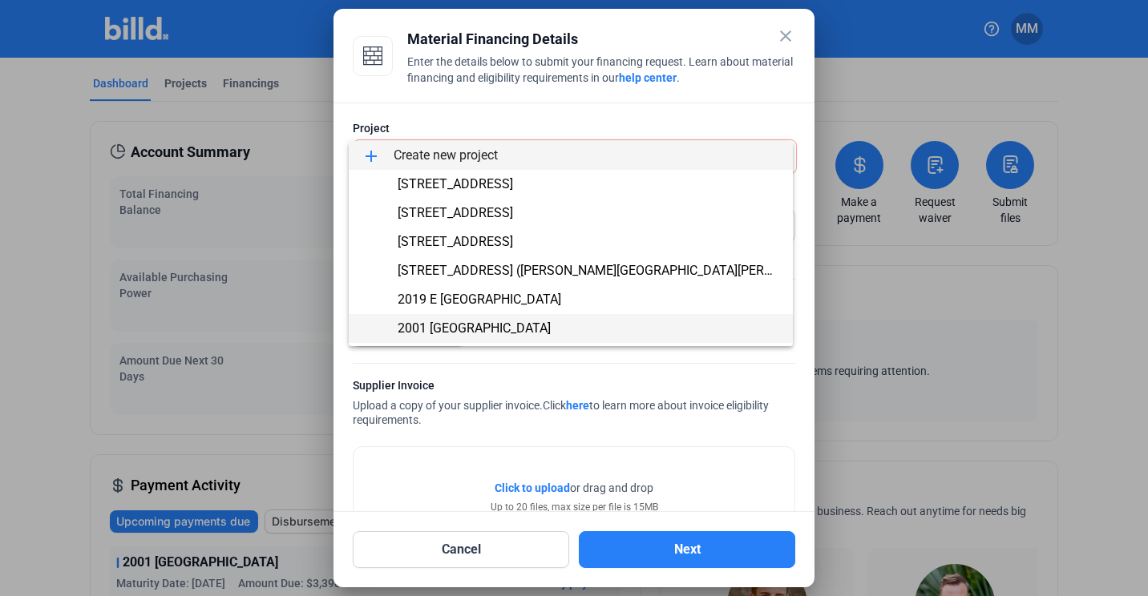
click at [462, 321] on span "2001 [GEOGRAPHIC_DATA]" at bounding box center [474, 328] width 153 height 15
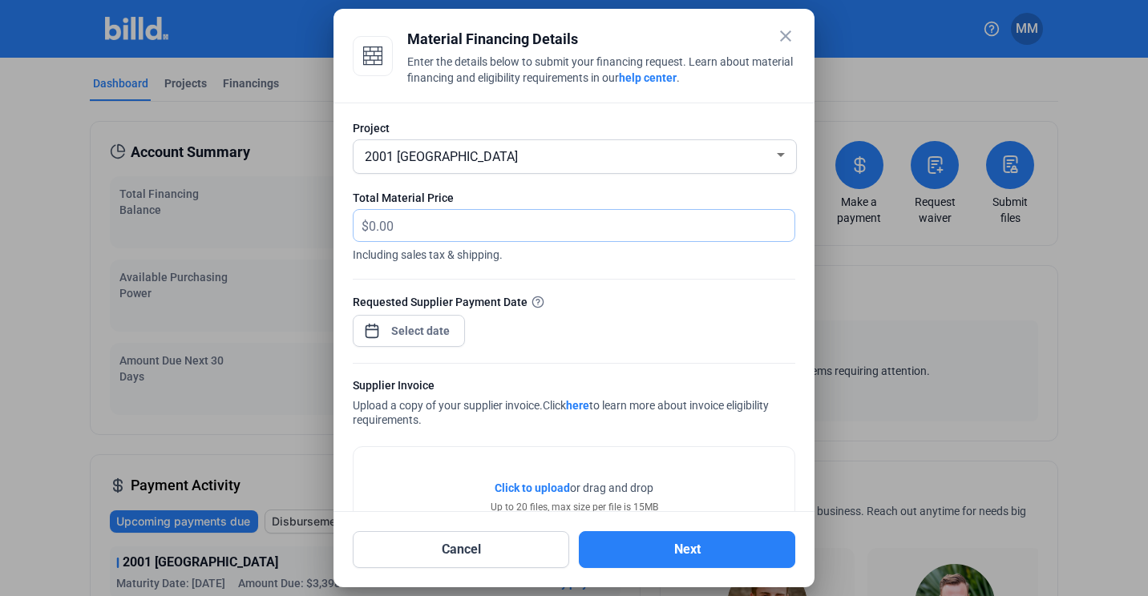
click at [481, 219] on input "text" at bounding box center [572, 225] width 407 height 31
type input "2,966.08"
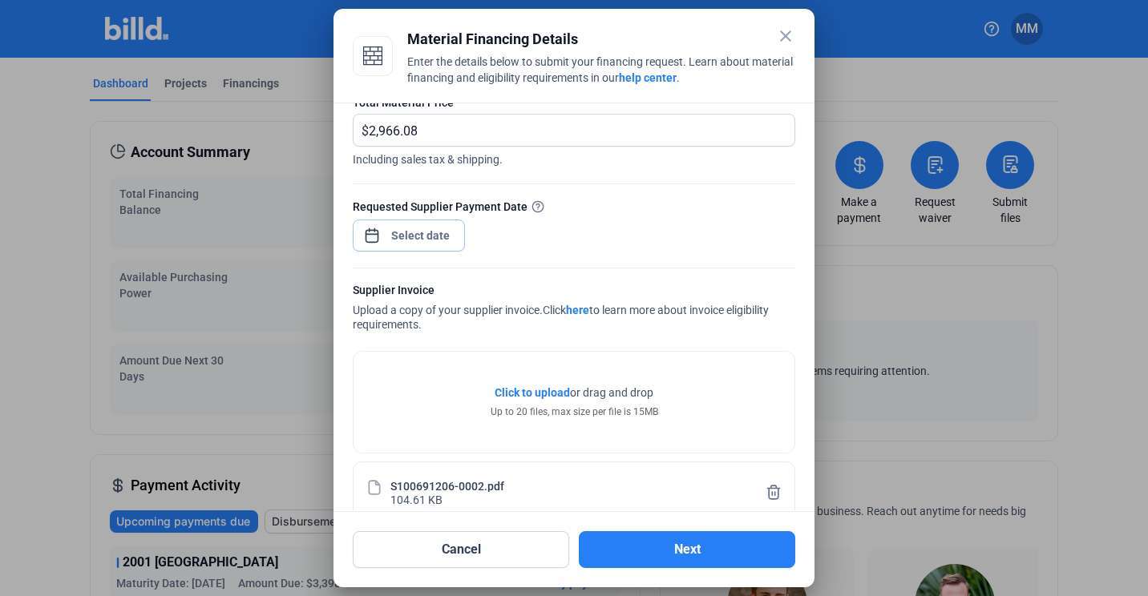
scroll to position [123, 0]
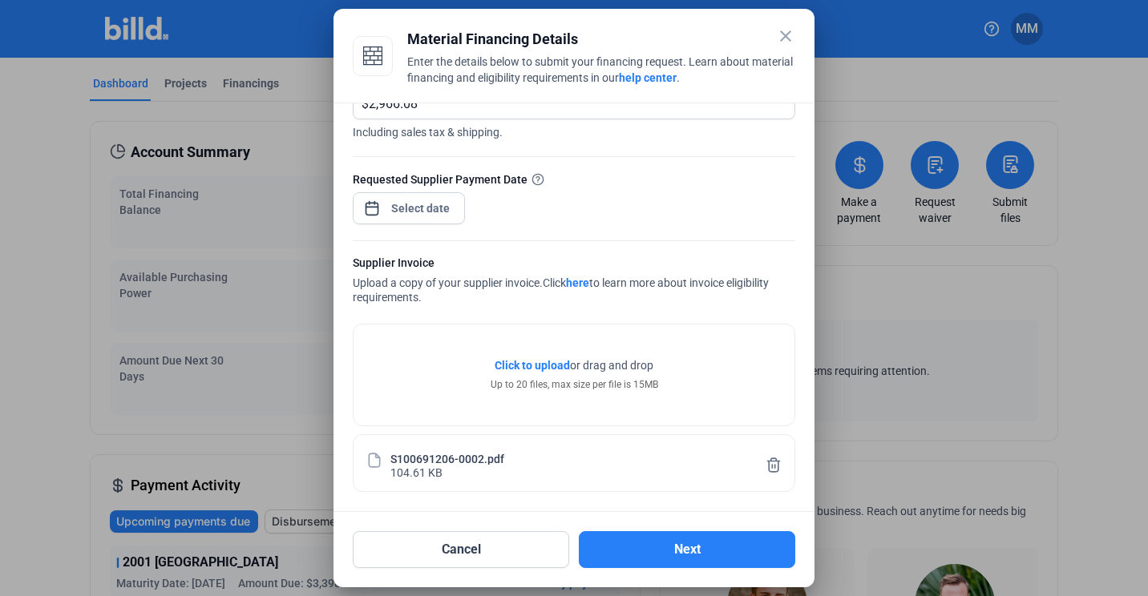
click at [411, 225] on div at bounding box center [574, 232] width 442 height 16
click at [420, 216] on div "close Material Financing Details Enter the details below to submit your financi…" at bounding box center [574, 298] width 1148 height 596
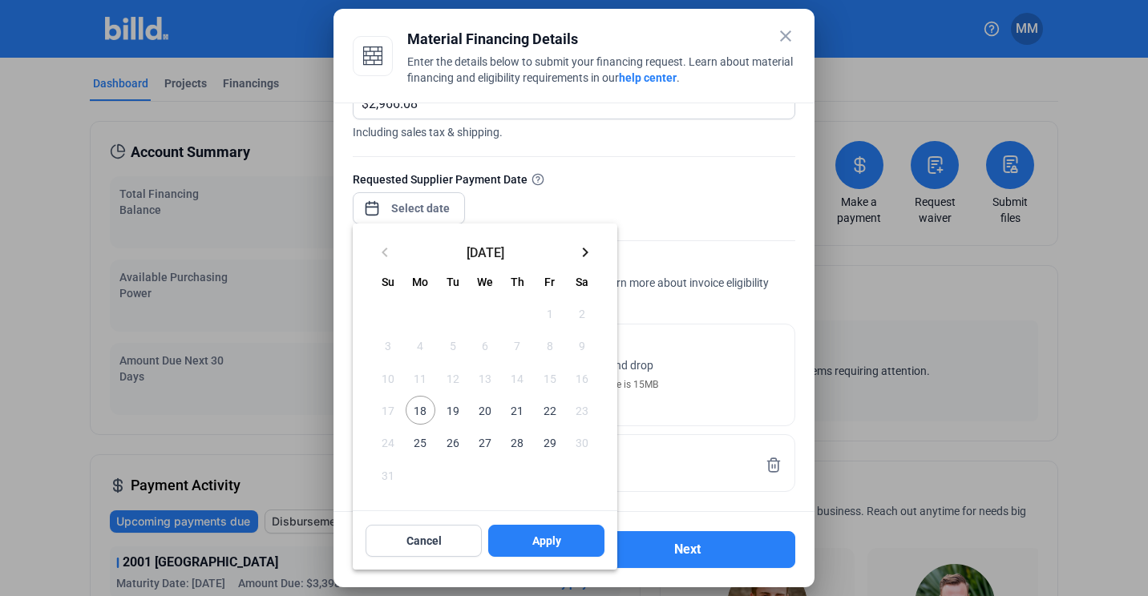
click at [422, 414] on span "18" at bounding box center [420, 410] width 29 height 29
click at [523, 527] on button "Apply" at bounding box center [546, 541] width 116 height 32
type input "[DATE]"
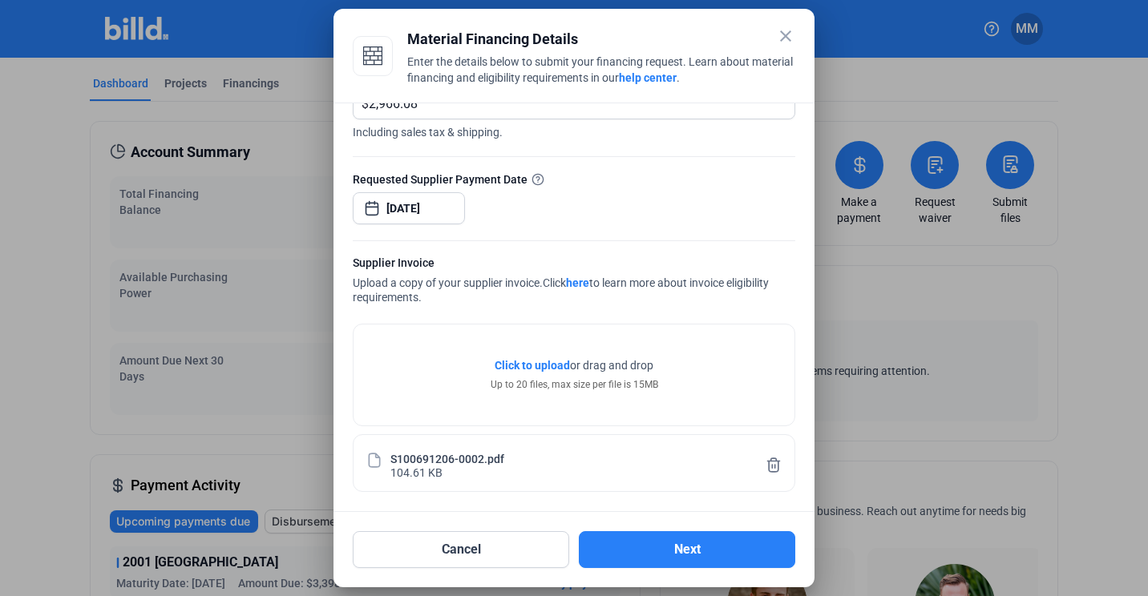
click at [673, 556] on button "Next" at bounding box center [687, 549] width 216 height 37
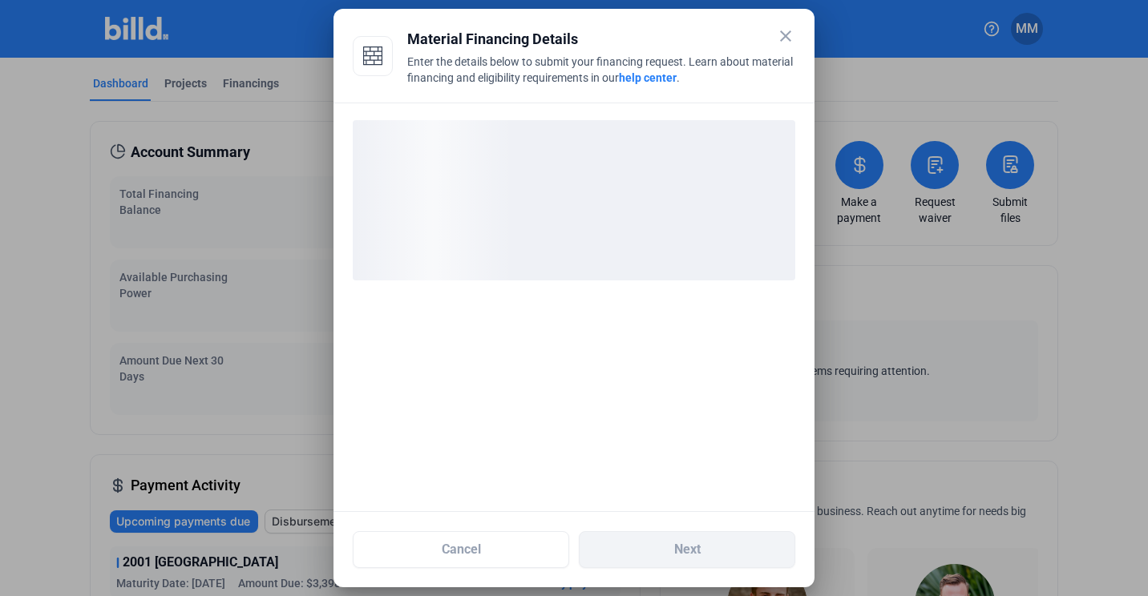
scroll to position [0, 0]
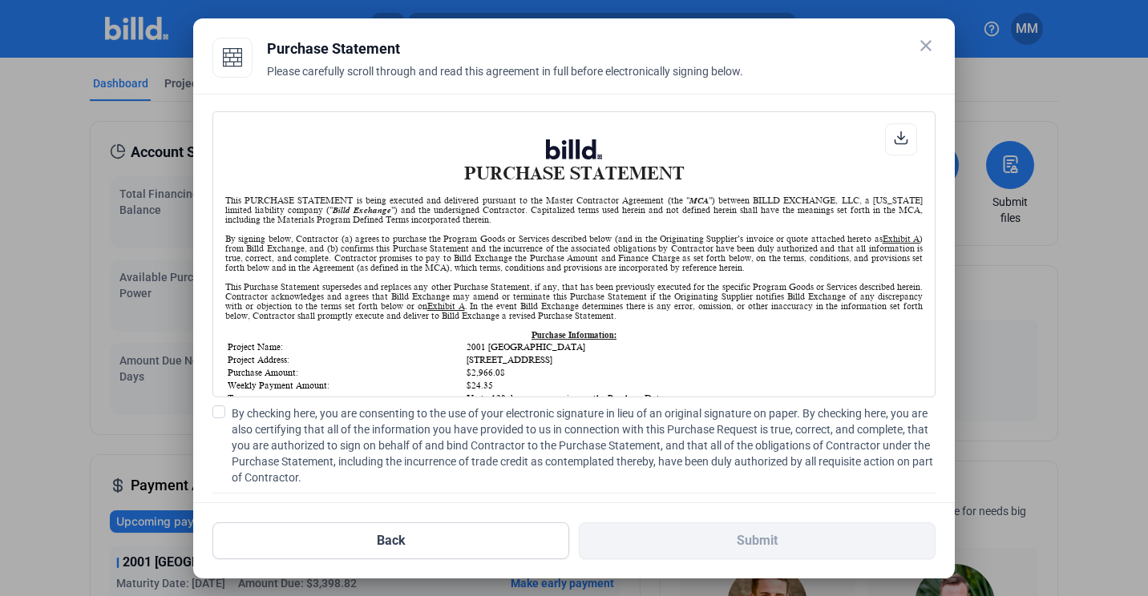
click at [399, 460] on span "By checking here, you are consenting to the use of your electronic signature in…" at bounding box center [584, 446] width 704 height 80
click at [0, 0] on input "By checking here, you are consenting to the use of your electronic signature in…" at bounding box center [0, 0] width 0 height 0
click at [301, 529] on input "text" at bounding box center [380, 545] width 334 height 33
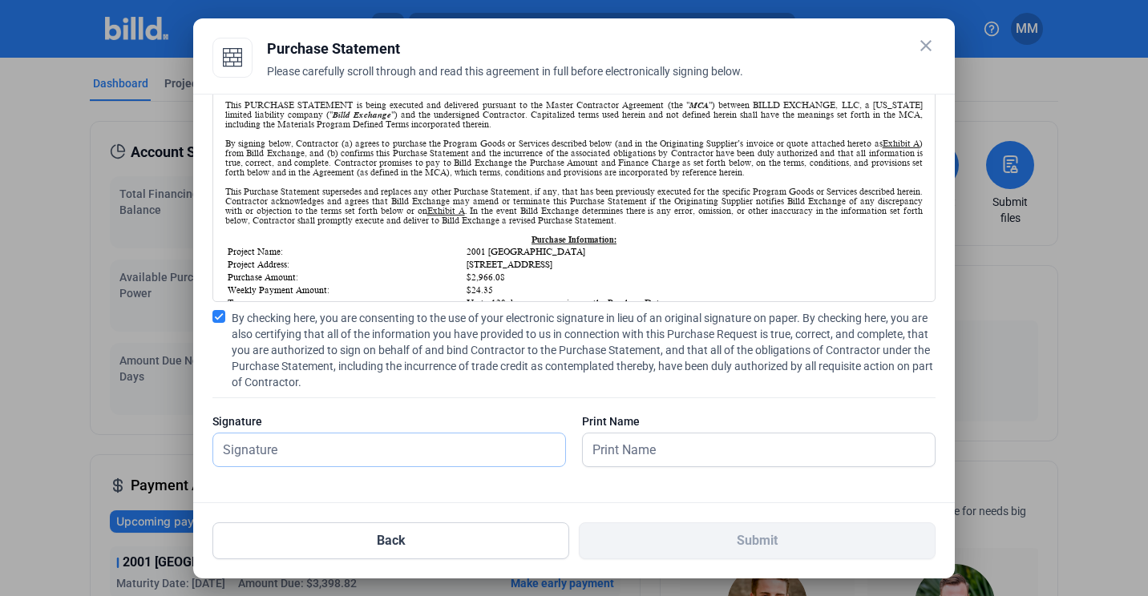
type input "[PERSON_NAME][DATE]"
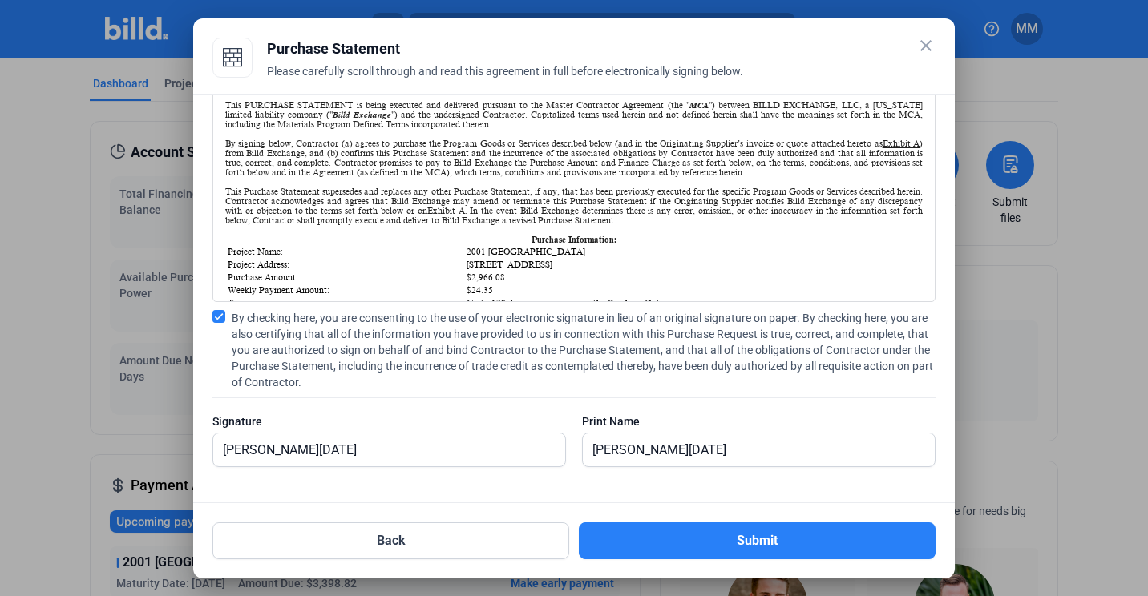
click at [643, 527] on button "Submit" at bounding box center [757, 541] width 357 height 37
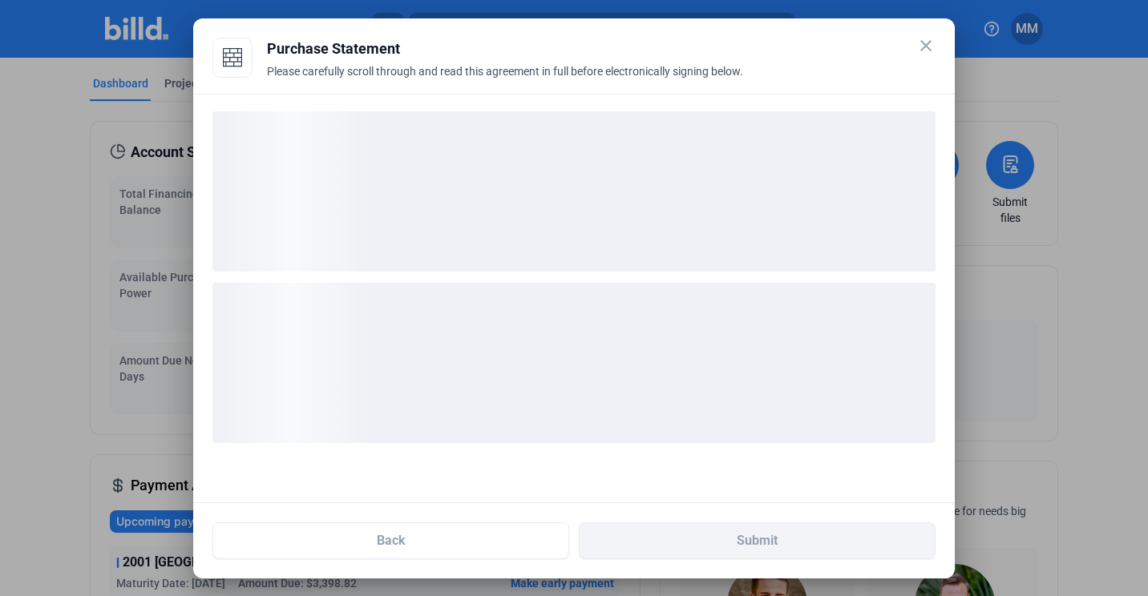
scroll to position [0, 0]
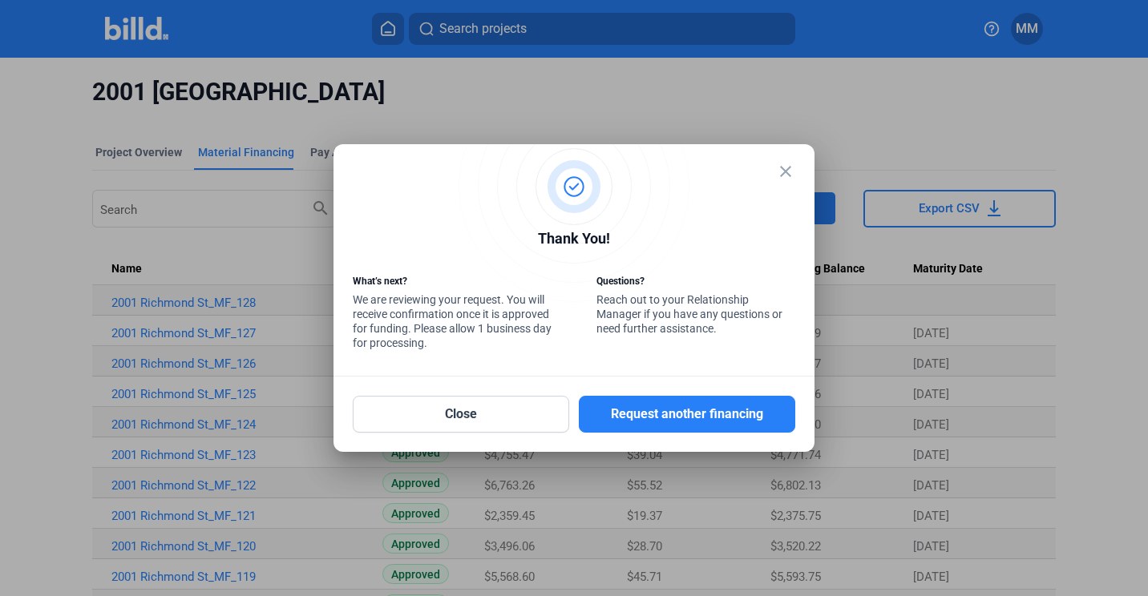
click at [453, 391] on div "Close Request another financing" at bounding box center [574, 405] width 442 height 56
click at [450, 396] on button "Close" at bounding box center [461, 414] width 216 height 37
